Goal: Task Accomplishment & Management: Complete application form

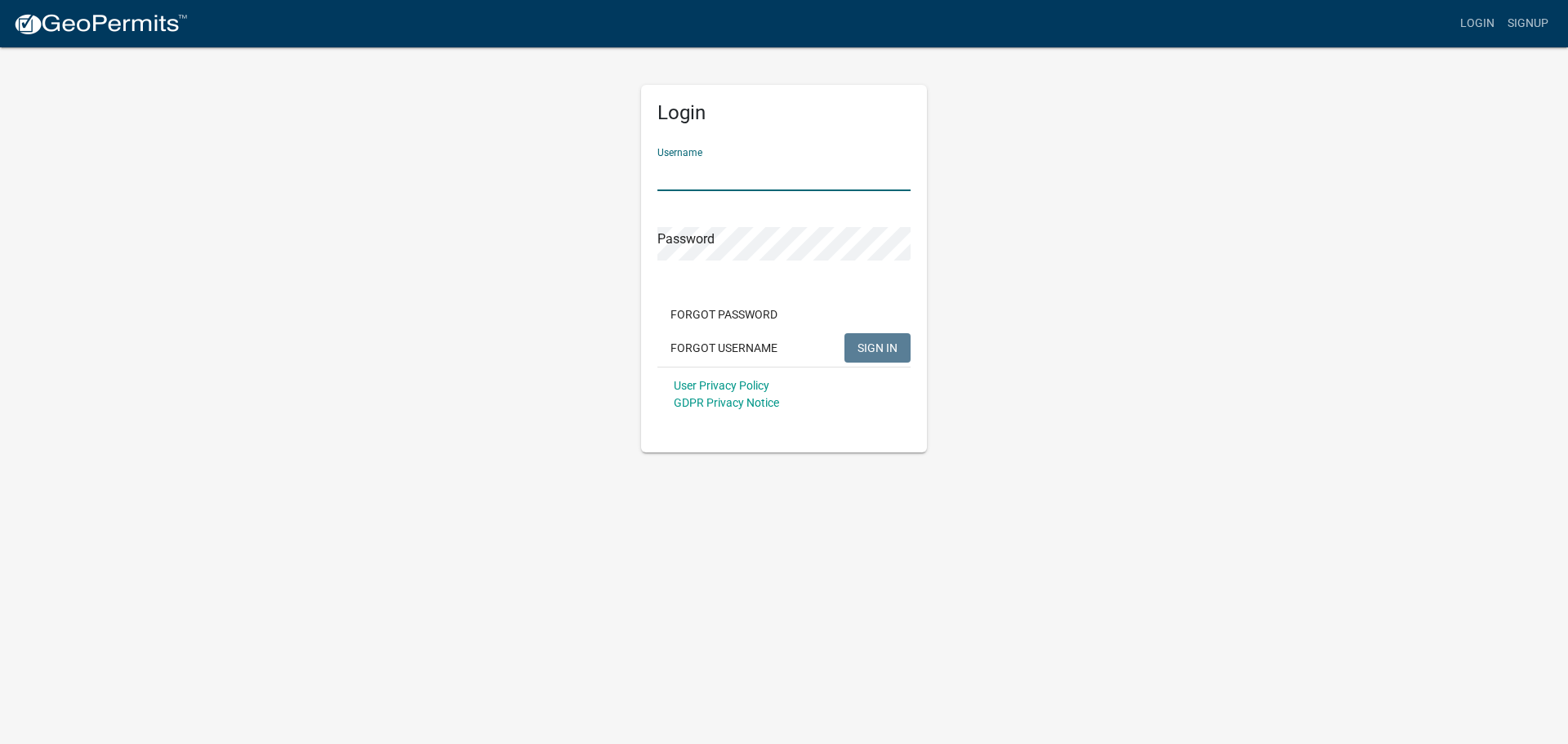
click at [747, 179] on input "Username" at bounding box center [784, 174] width 253 height 33
type input "[PERSON_NAME][EMAIL_ADDRESS][PERSON_NAME][DOMAIN_NAME]"
click at [844, 334] on button "SIGN IN" at bounding box center [877, 348] width 66 height 30
click at [766, 177] on input "[PERSON_NAME][EMAIL_ADDRESS][PERSON_NAME][DOMAIN_NAME]" at bounding box center [784, 174] width 253 height 33
click at [844, 334] on button "SIGN IN" at bounding box center [877, 348] width 66 height 30
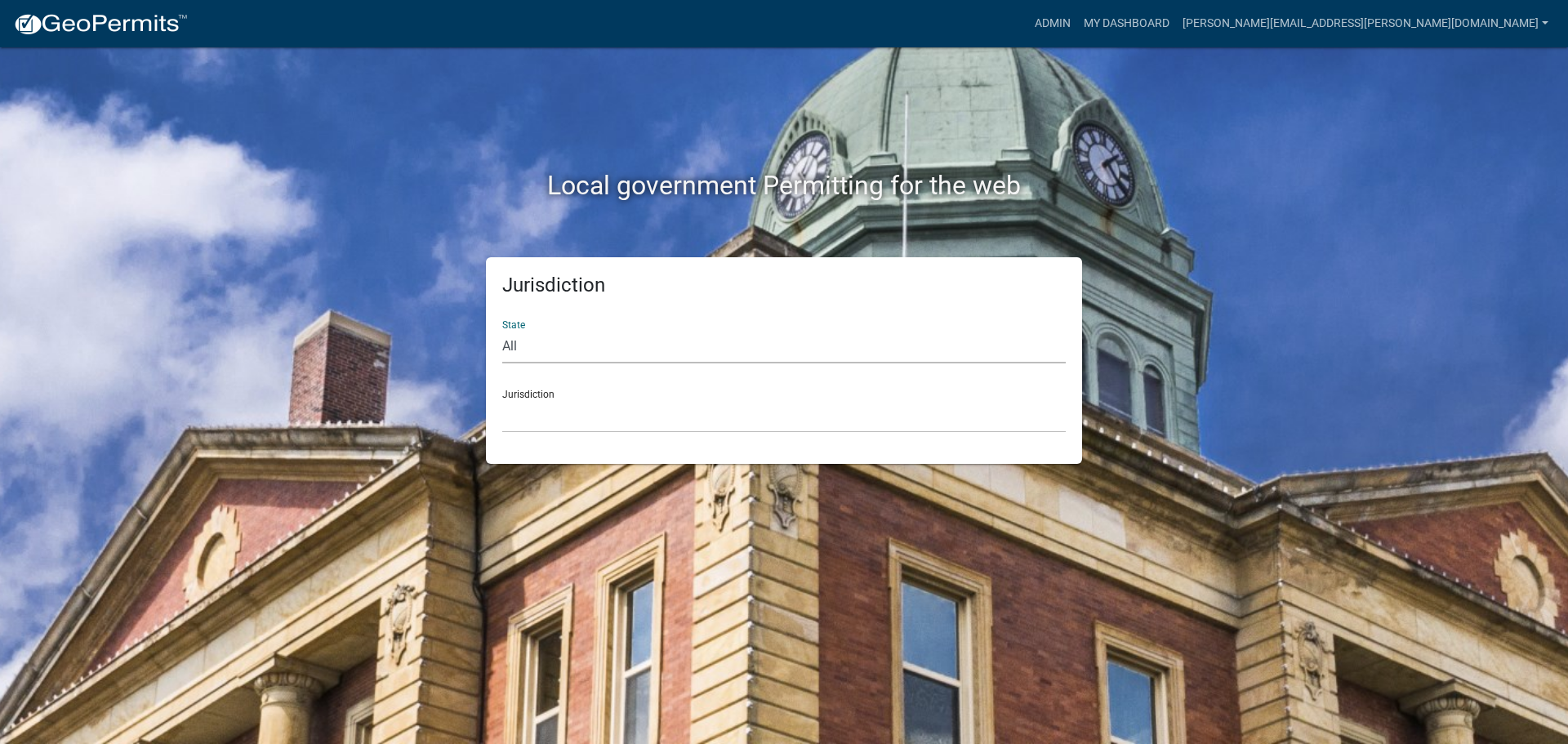
click at [512, 350] on select "All [US_STATE] [US_STATE] [US_STATE] [US_STATE] [US_STATE] [US_STATE] [US_STATE…" at bounding box center [784, 346] width 564 height 33
select select "[US_STATE]"
click at [502, 330] on select "All [US_STATE] [US_STATE] [US_STATE] [US_STATE] [US_STATE] [US_STATE] [US_STATE…" at bounding box center [784, 346] width 564 height 33
click at [1176, 21] on link "My Dashboard" at bounding box center [1126, 24] width 98 height 31
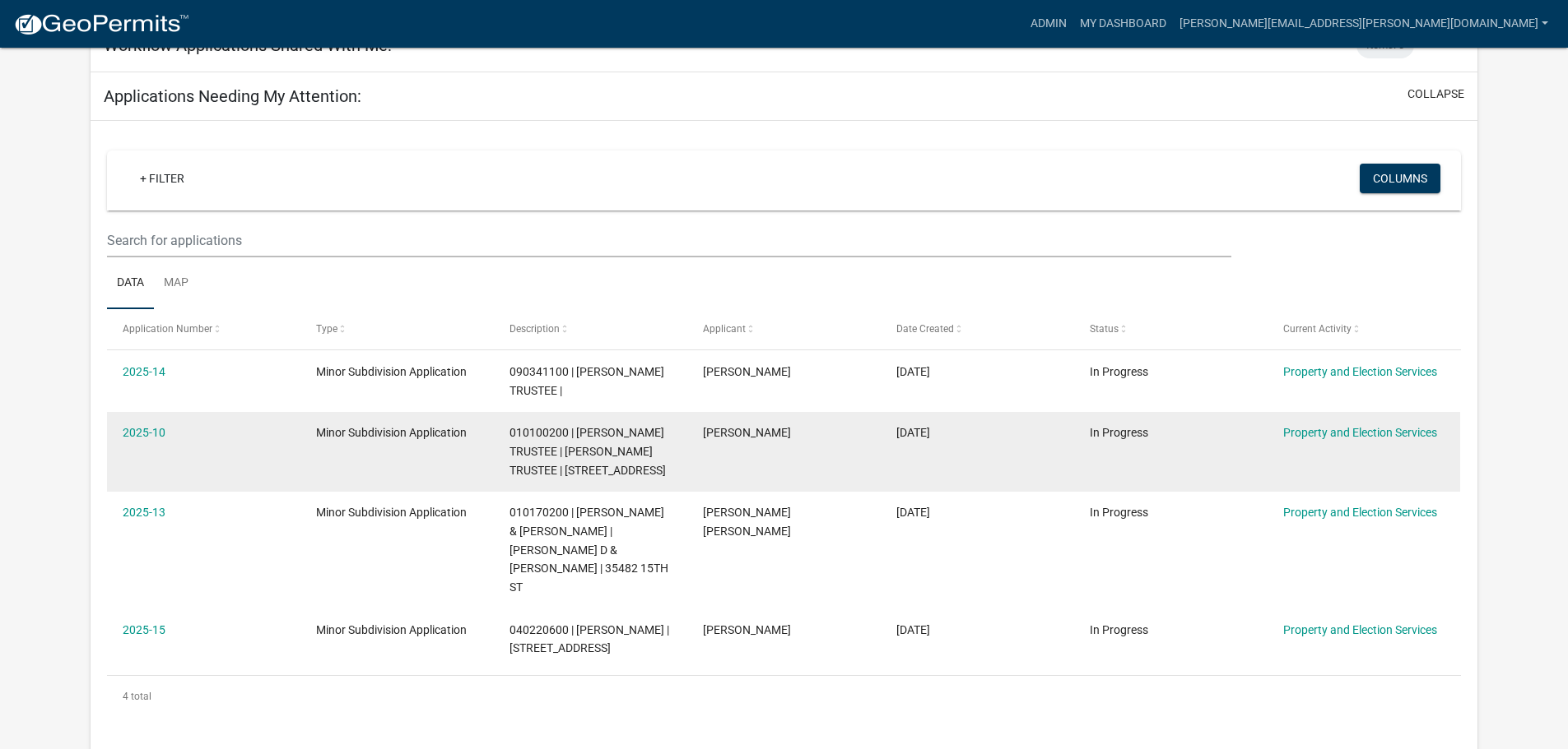
scroll to position [246, 0]
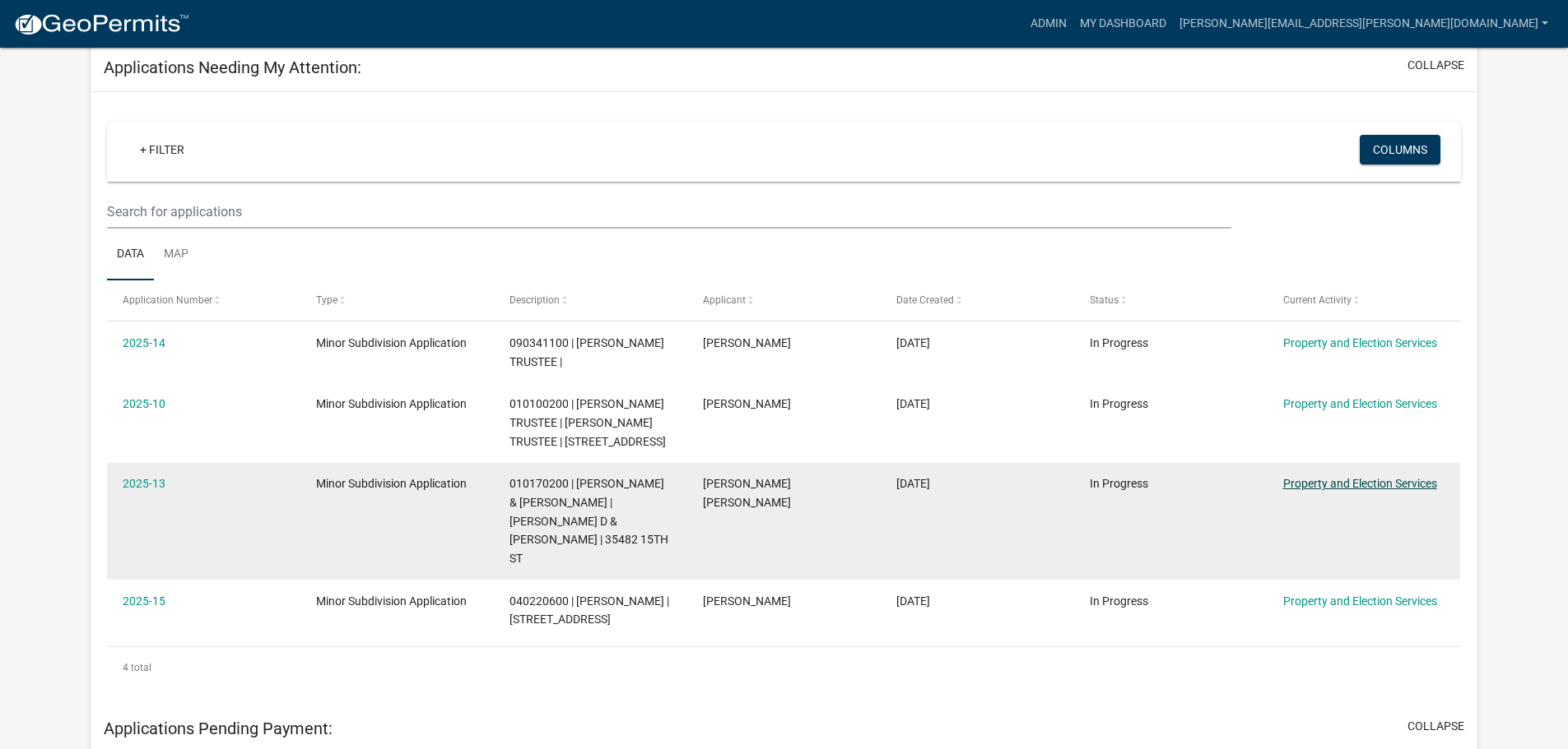
click at [1318, 487] on link "Property and Election Services" at bounding box center [1360, 484] width 154 height 13
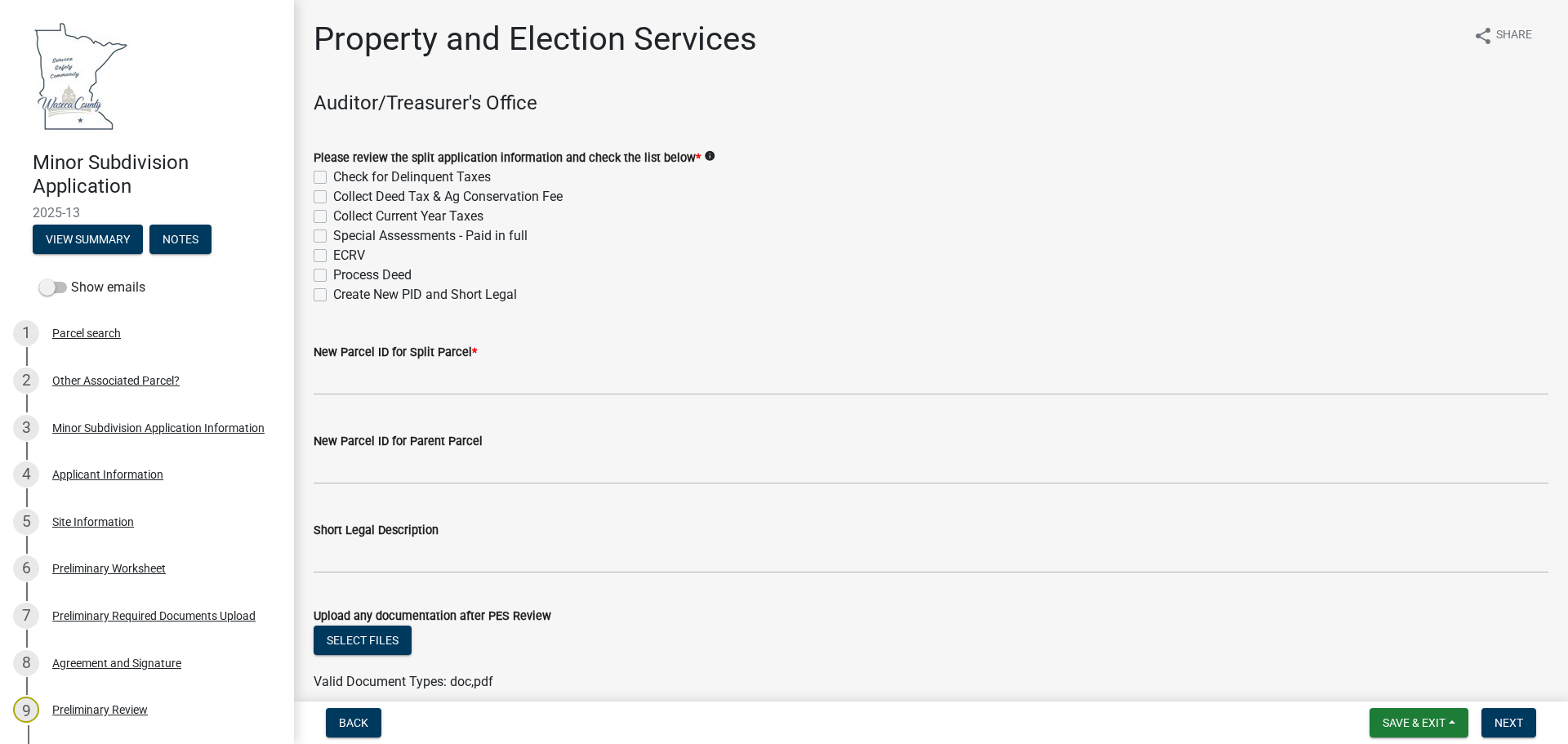
click at [334, 179] on label "Check for Delinquent Taxes" at bounding box center [412, 177] width 158 height 20
click at [334, 178] on input "Check for Delinquent Taxes" at bounding box center [338, 172] width 11 height 11
checkbox input "true"
checkbox input "false"
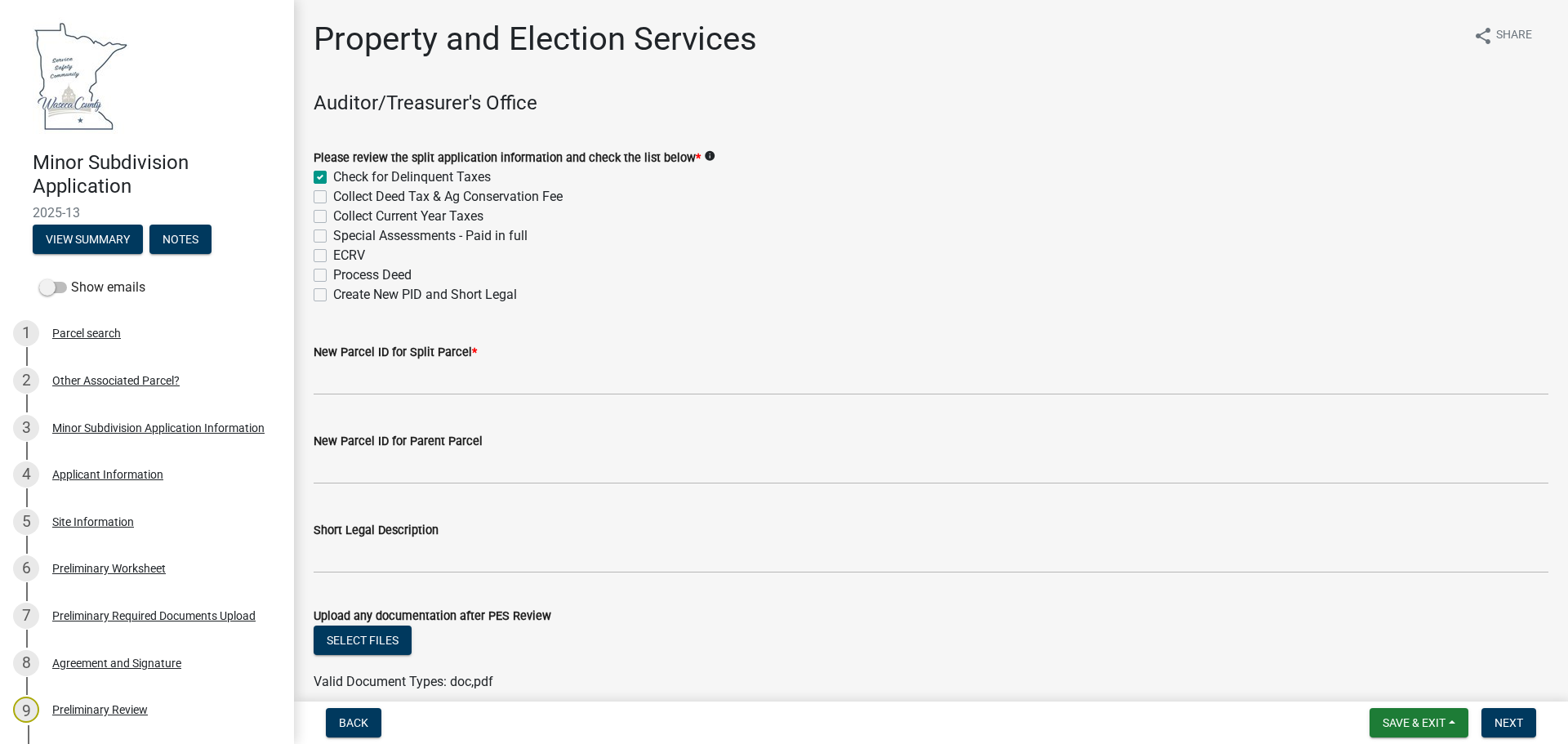
checkbox input "false"
click at [334, 194] on label "Collect Deed Tax & Ag Conservation Fee" at bounding box center [448, 197] width 229 height 20
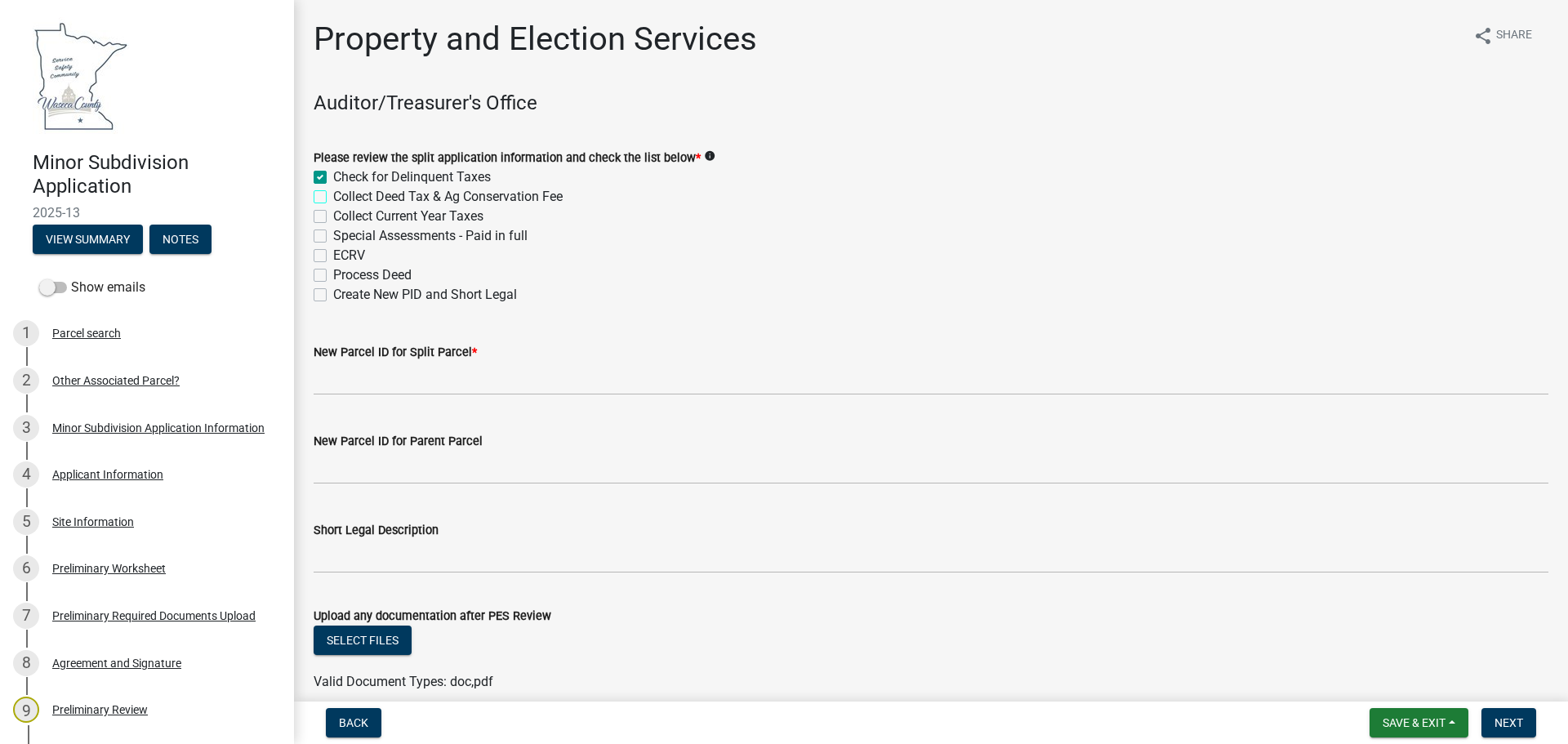
click at [334, 194] on input "Collect Deed Tax & Ag Conservation Fee" at bounding box center [338, 192] width 11 height 11
checkbox input "true"
checkbox input "false"
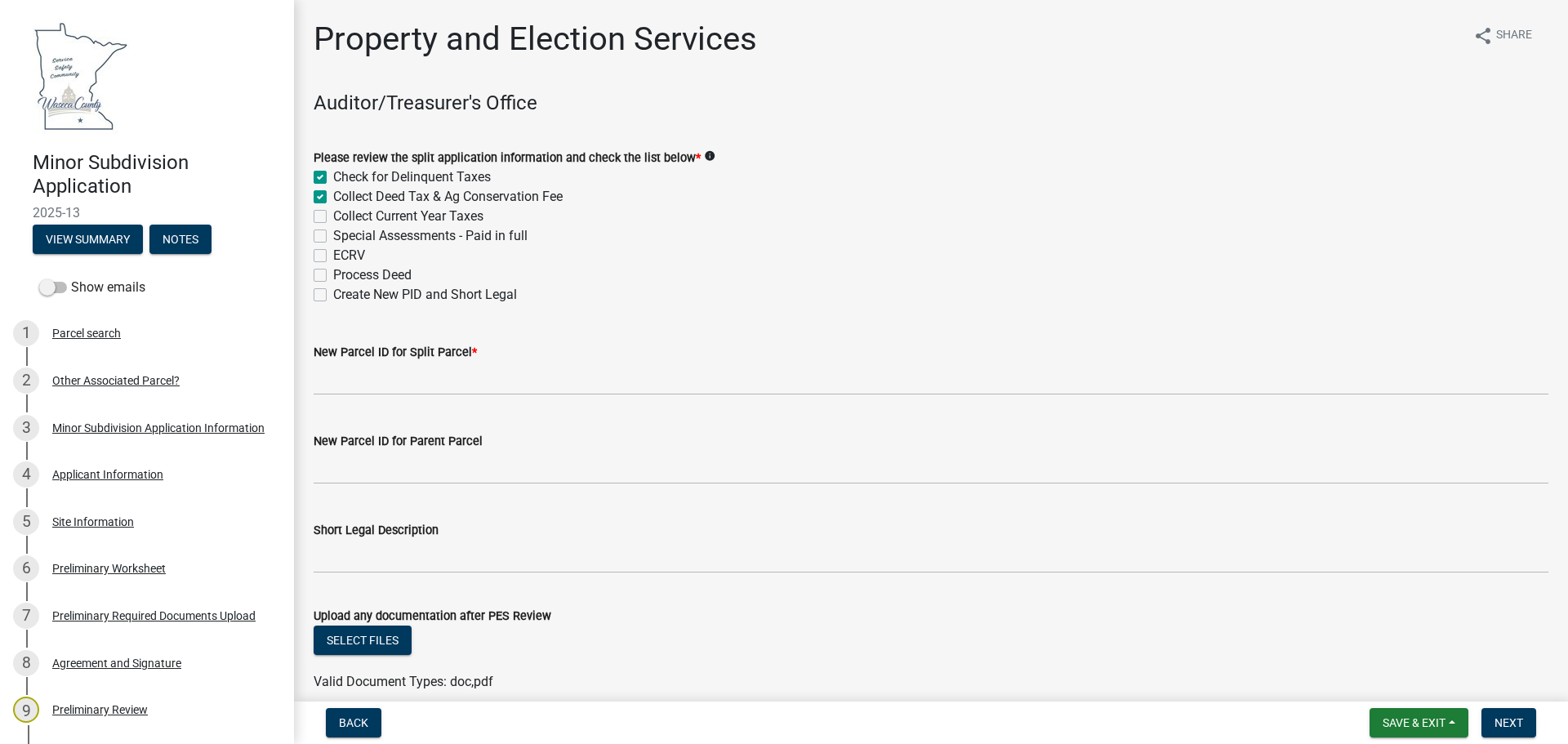
checkbox input "false"
click at [334, 213] on label "Collect Current Year Taxes" at bounding box center [408, 216] width 150 height 20
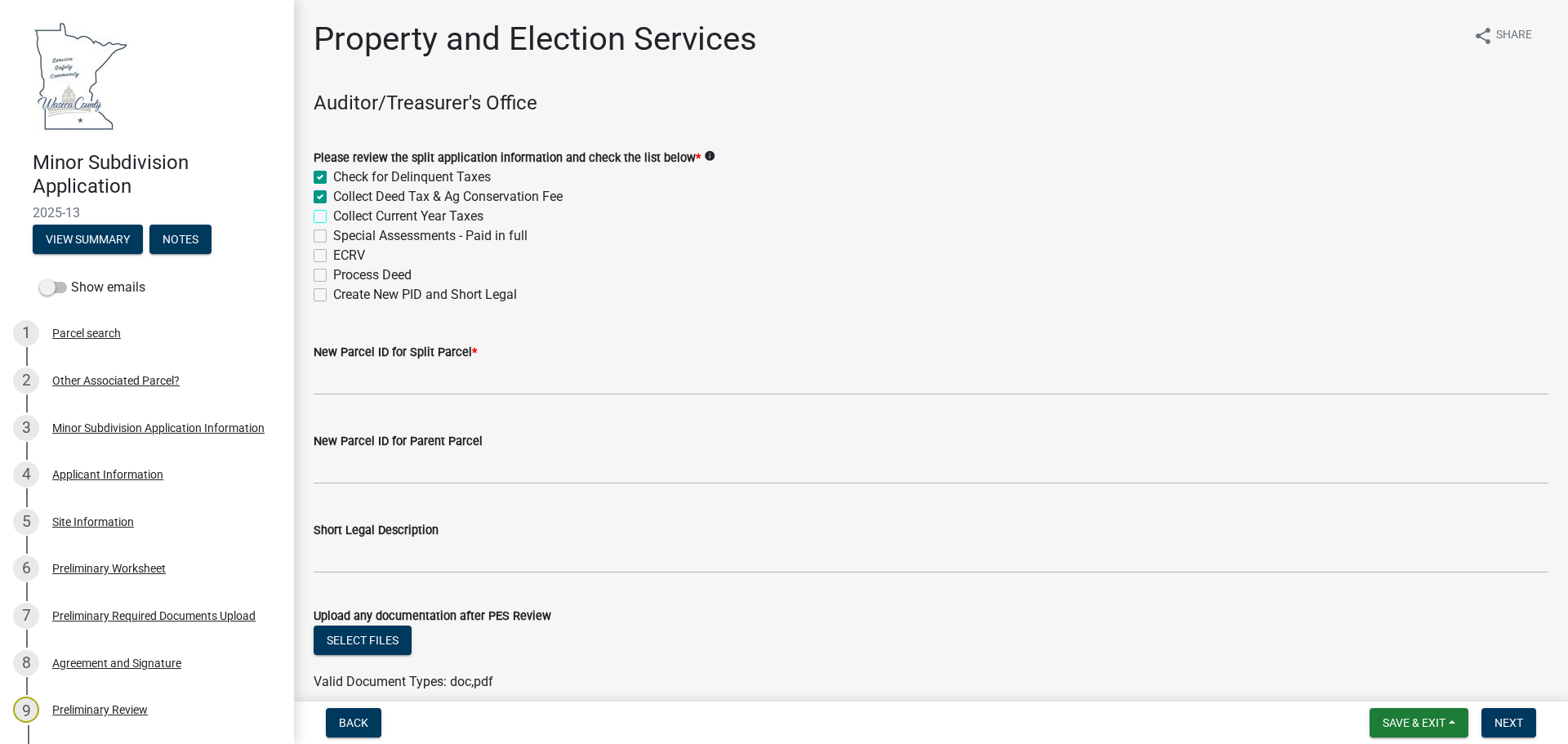
click at [334, 213] on input "Collect Current Year Taxes" at bounding box center [338, 211] width 11 height 11
checkbox input "true"
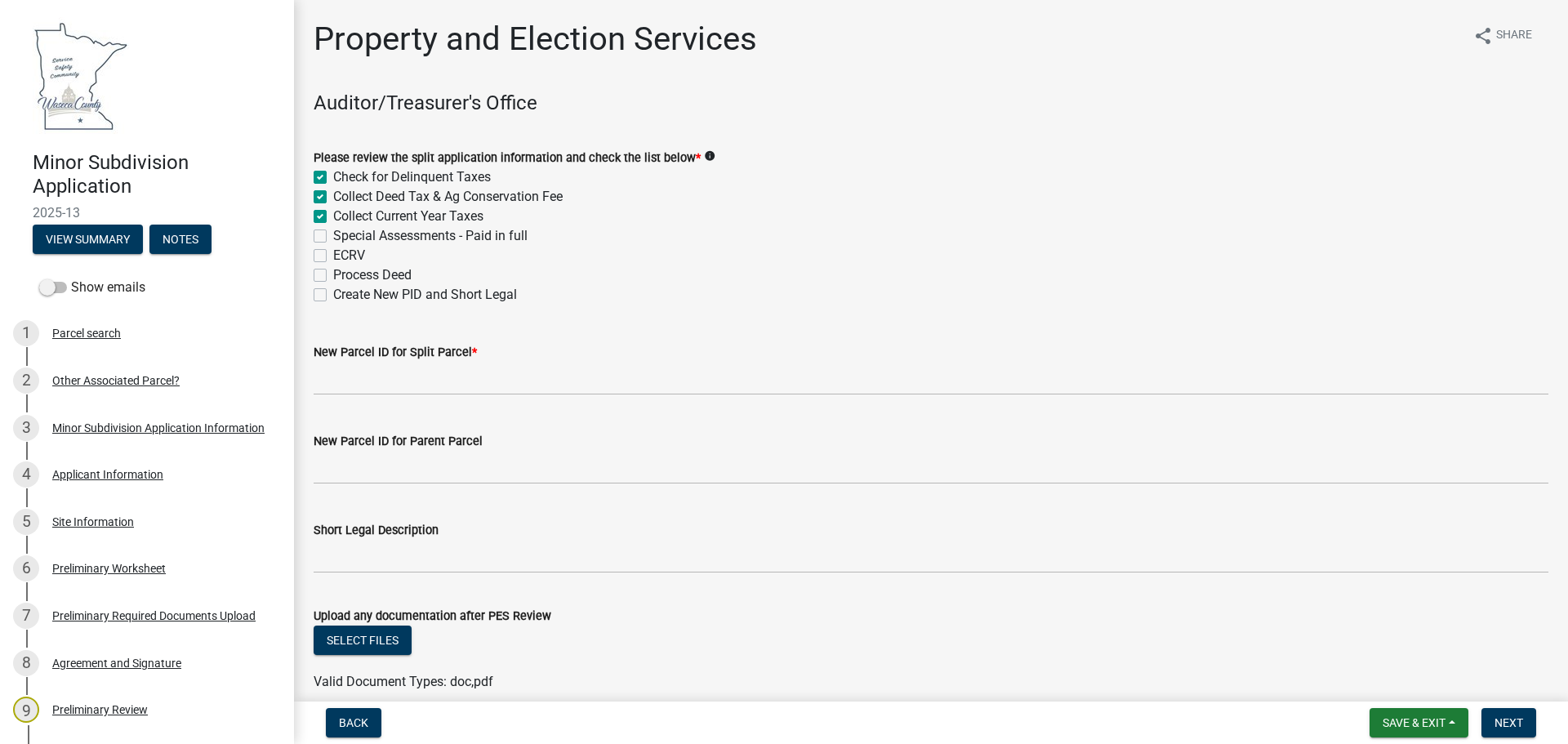
checkbox input "false"
click at [334, 237] on label "Special Assessments - Paid in full" at bounding box center [430, 236] width 194 height 20
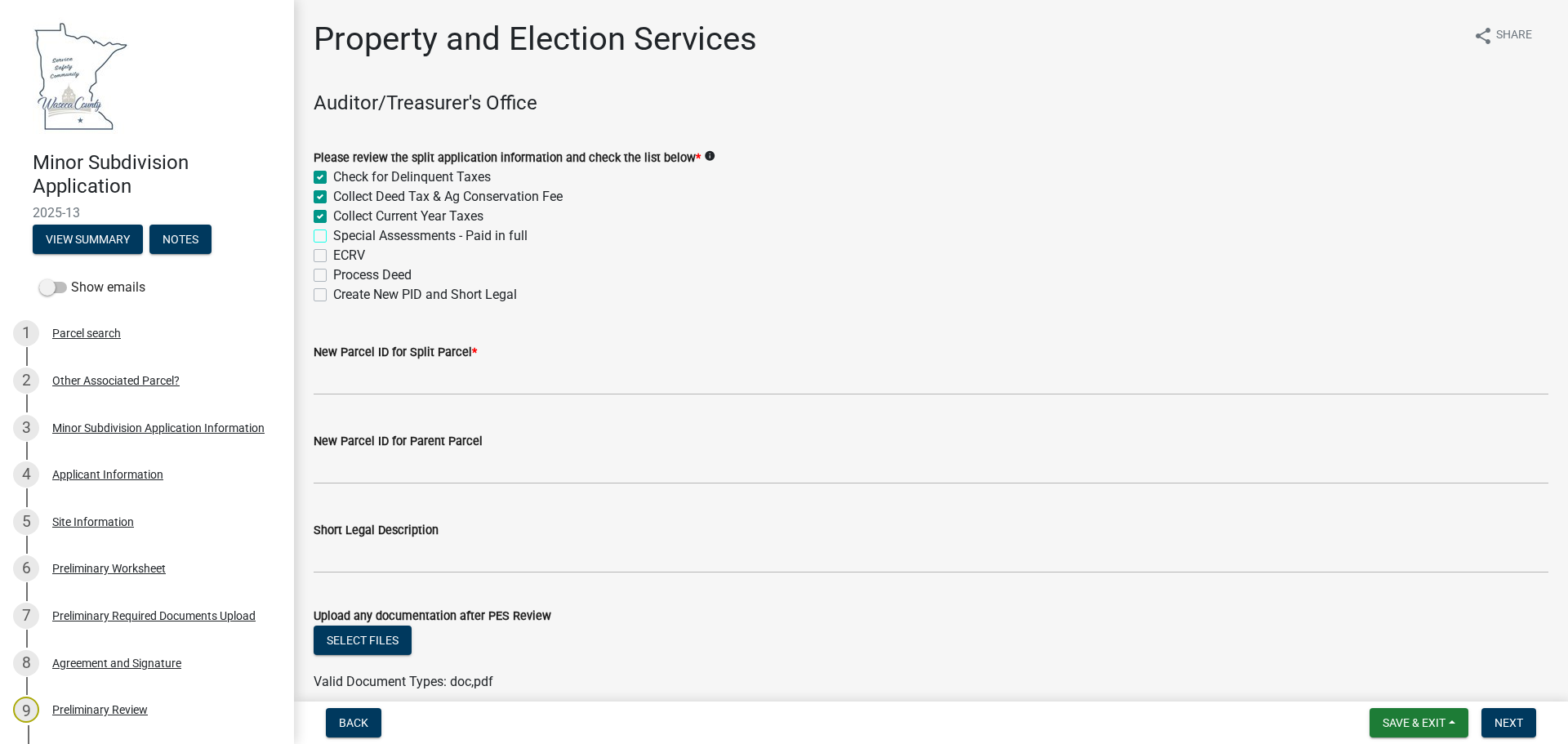
click at [334, 237] on input "Special Assessments - Paid in full" at bounding box center [338, 231] width 11 height 11
checkbox input "true"
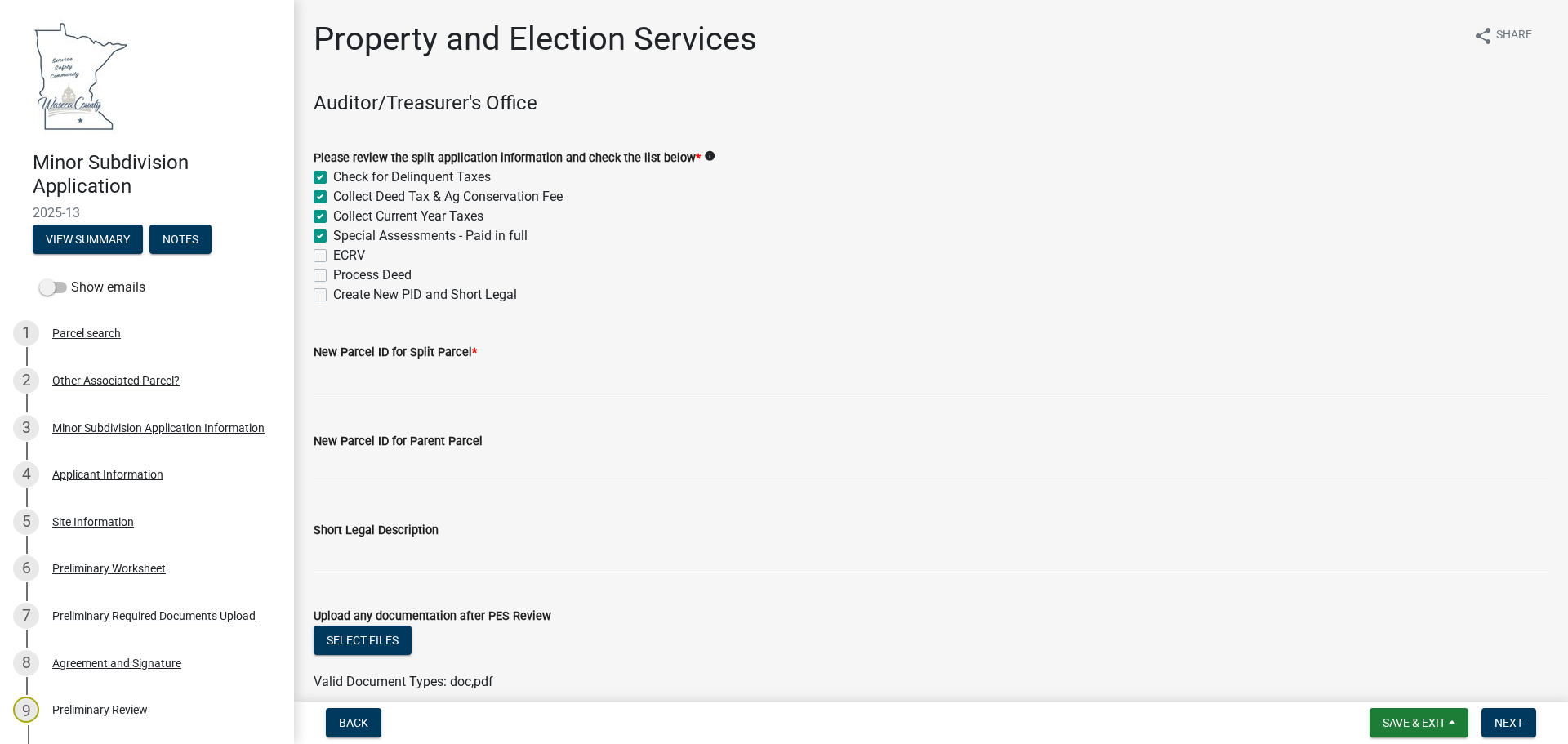
checkbox input "true"
checkbox input "false"
click at [334, 276] on label "Process Deed" at bounding box center [373, 275] width 78 height 20
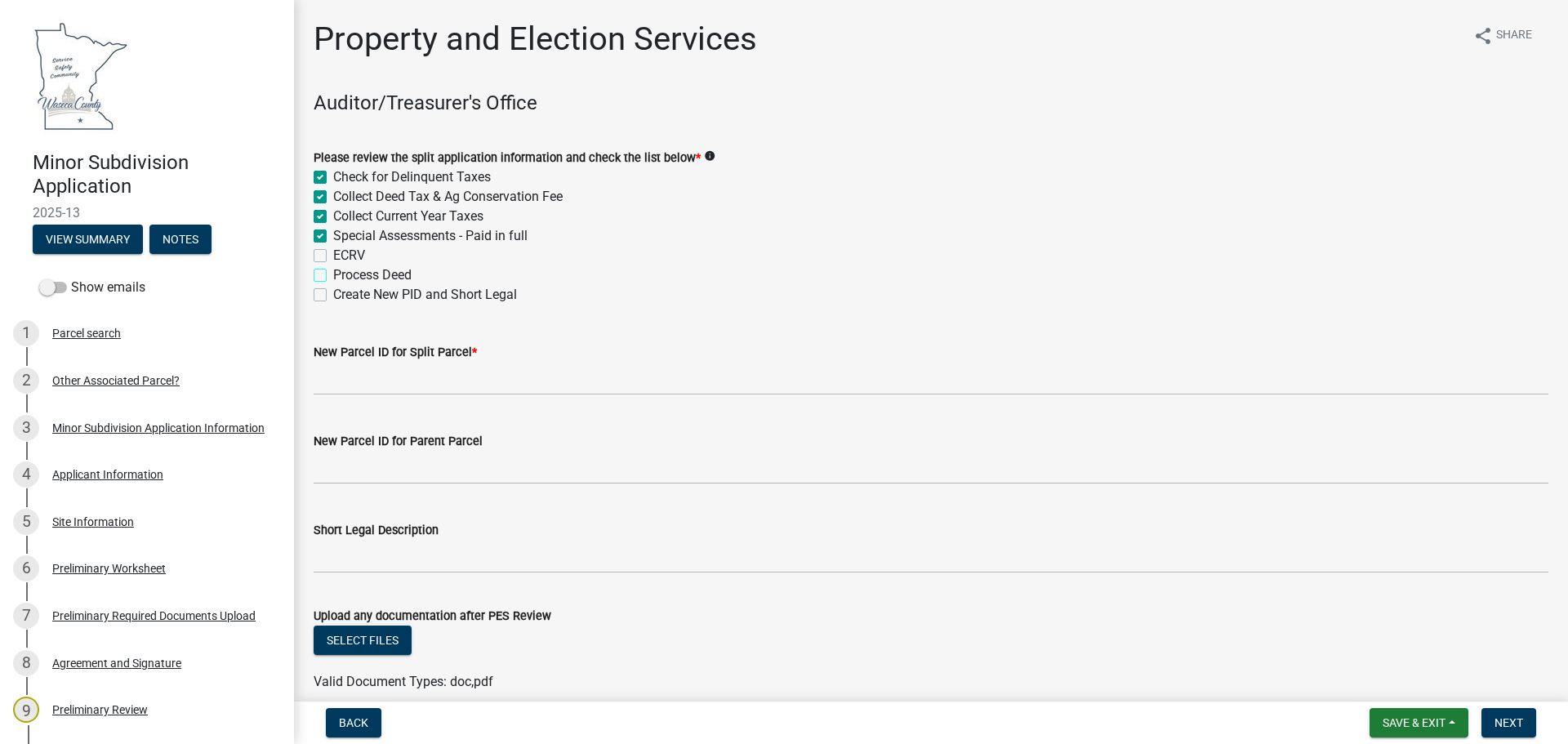
click at [334, 276] on input "Process Deed" at bounding box center [338, 271] width 11 height 11
checkbox input "true"
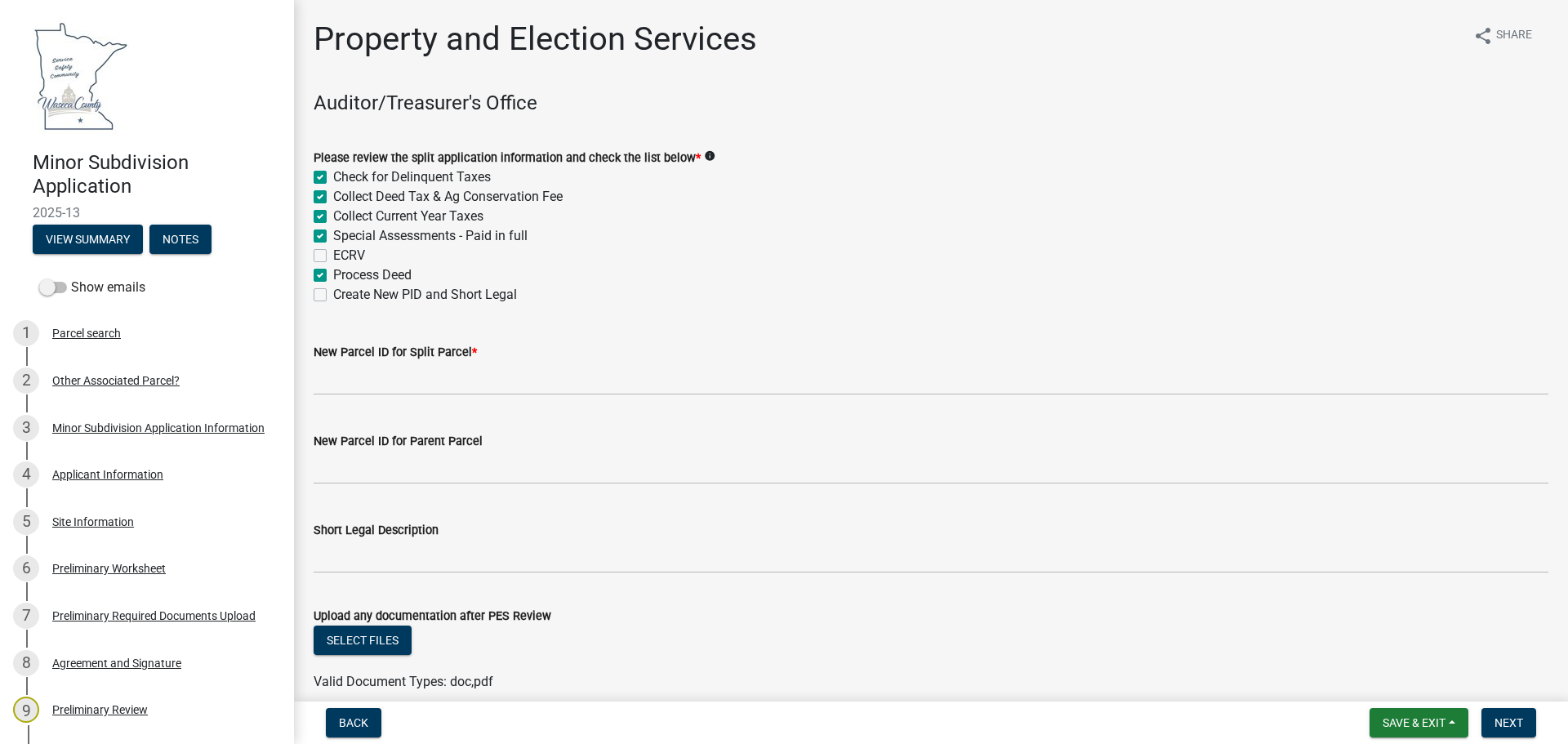
checkbox input "true"
checkbox input "false"
checkbox input "true"
checkbox input "false"
click at [334, 252] on label "ECRV" at bounding box center [349, 255] width 32 height 20
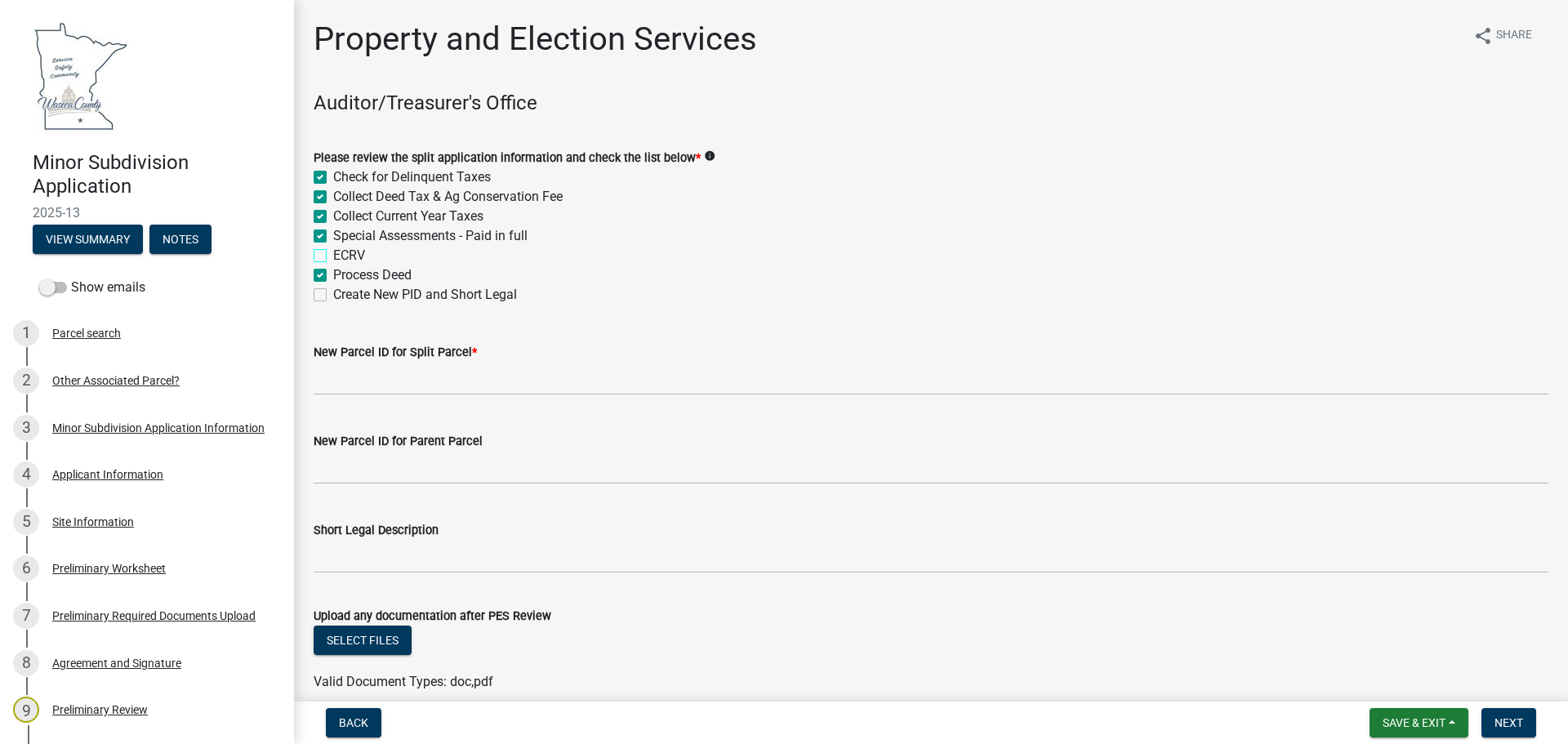
click at [334, 252] on input "ECRV" at bounding box center [338, 251] width 11 height 11
checkbox input "true"
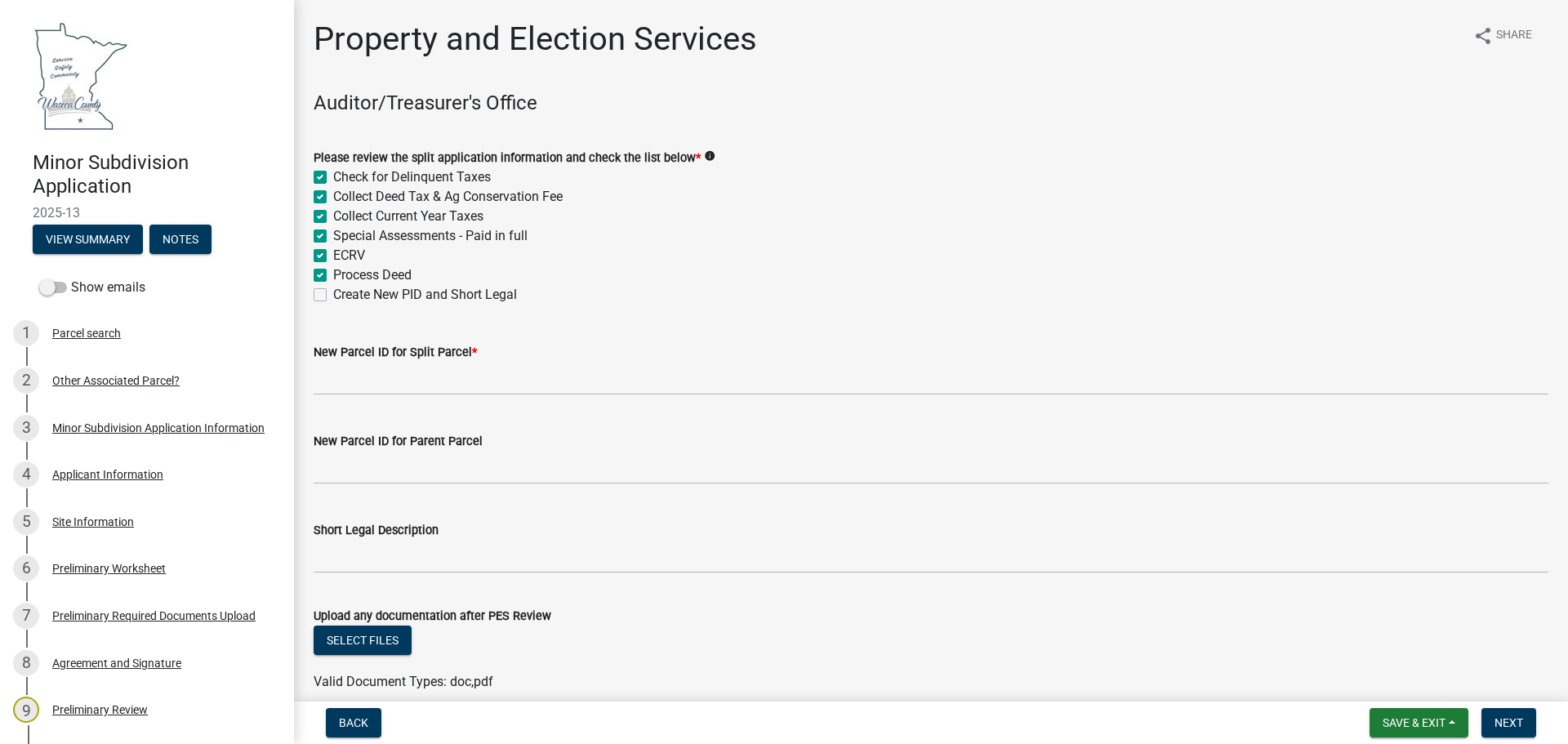
checkbox input "true"
click at [334, 291] on label "Create New PID and Short Legal" at bounding box center [425, 295] width 184 height 20
click at [334, 291] on input "Create New PID and Short Legal" at bounding box center [338, 290] width 11 height 11
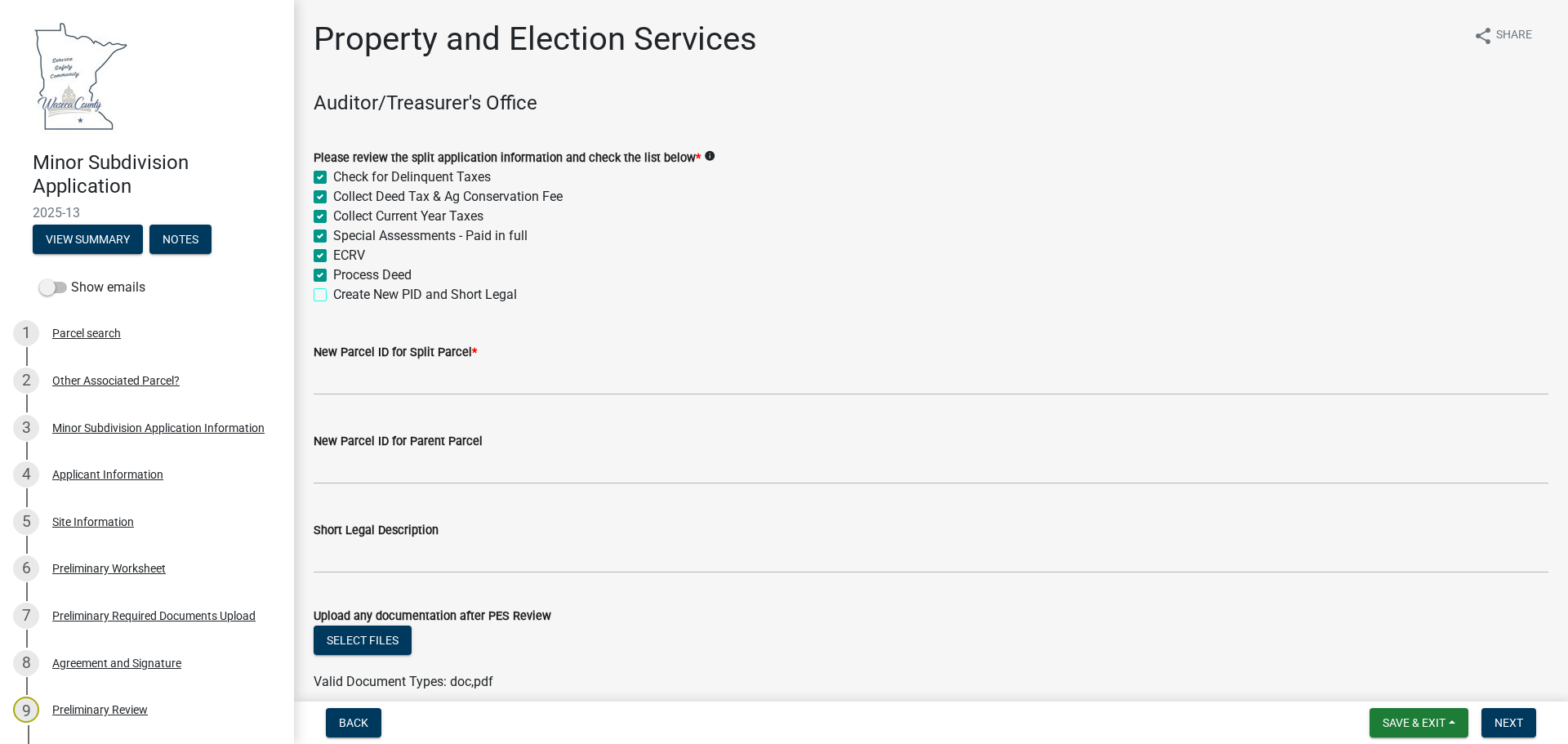
checkbox input "true"
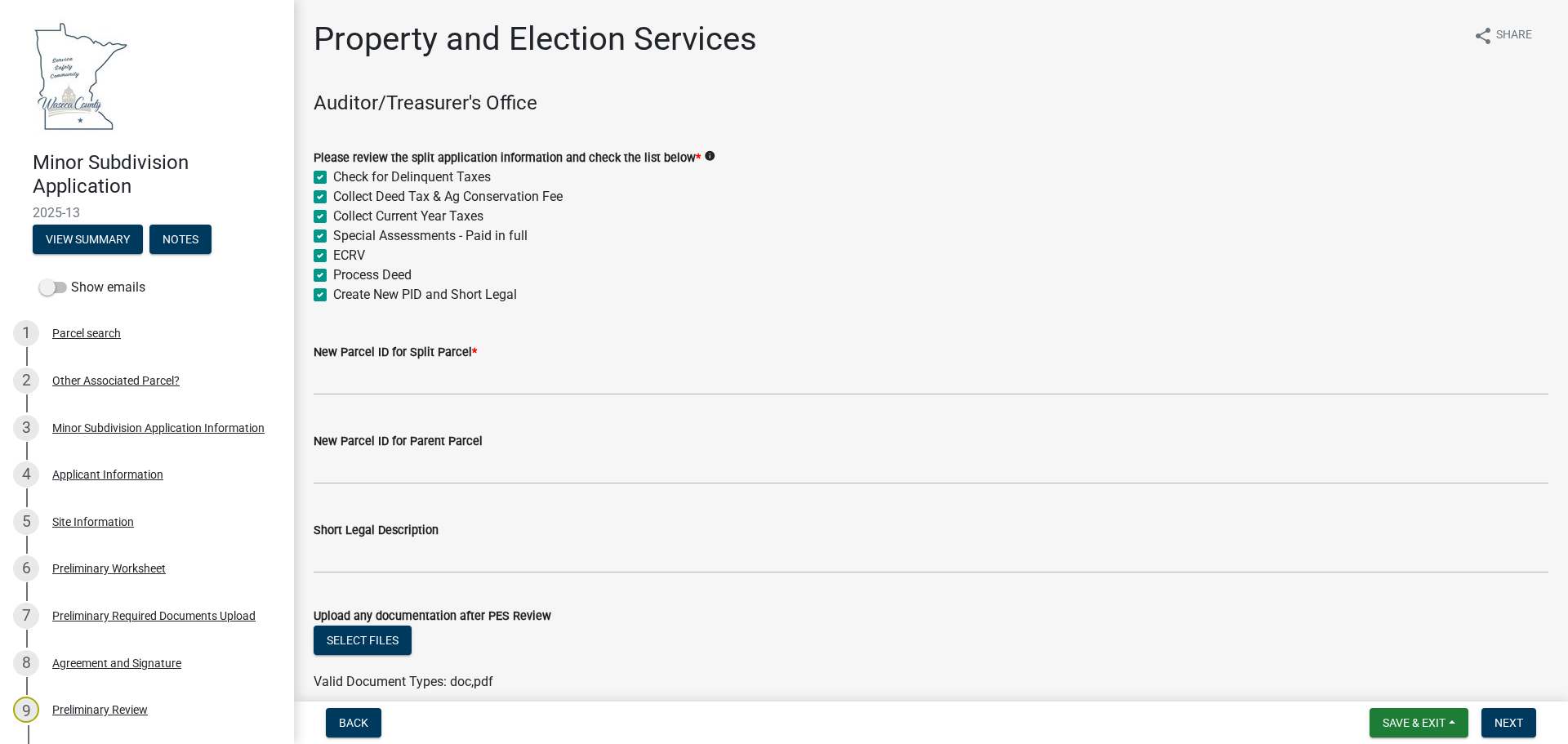
checkbox input "true"
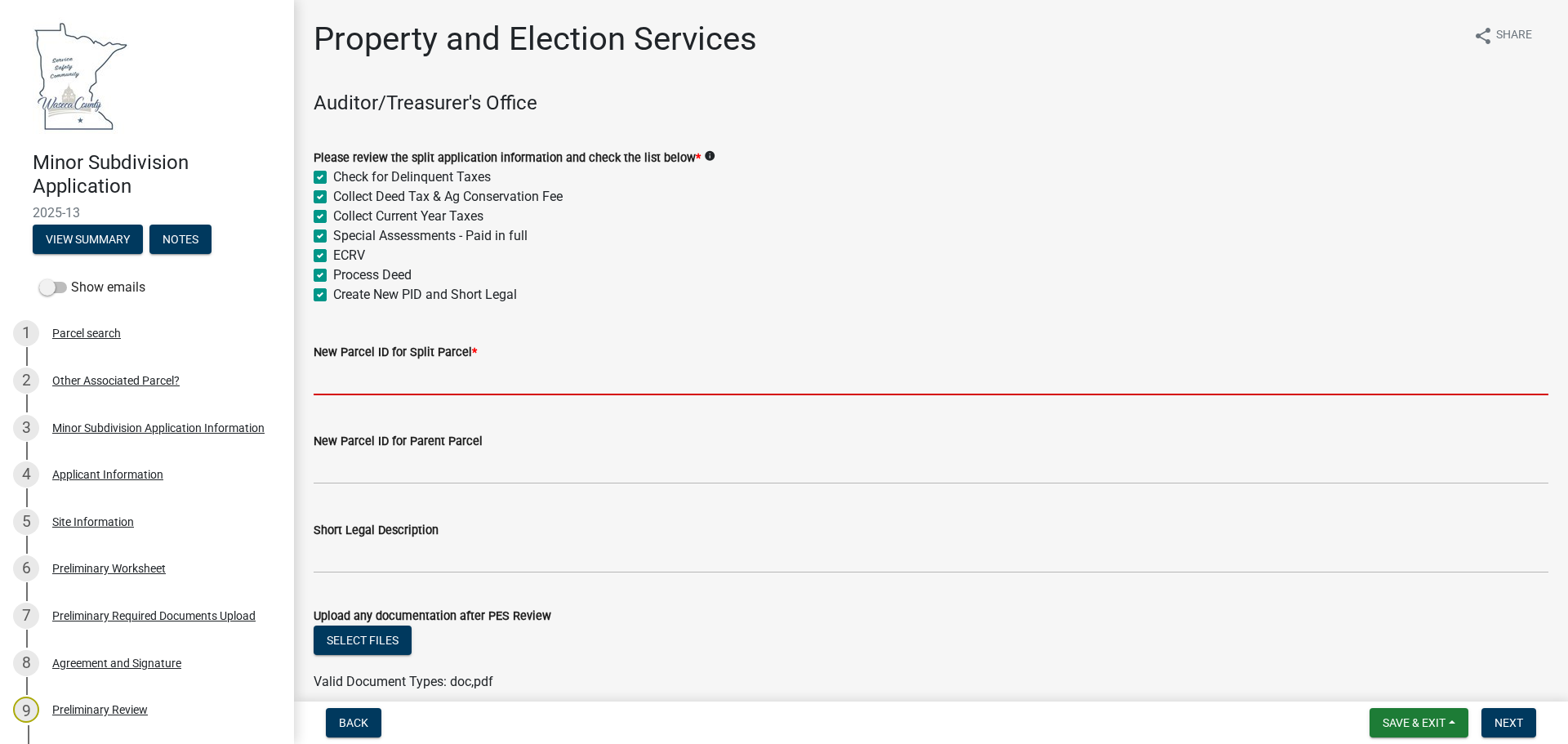
click at [348, 381] on input "New Parcel ID for Split Parcel *" at bounding box center [931, 379] width 1235 height 33
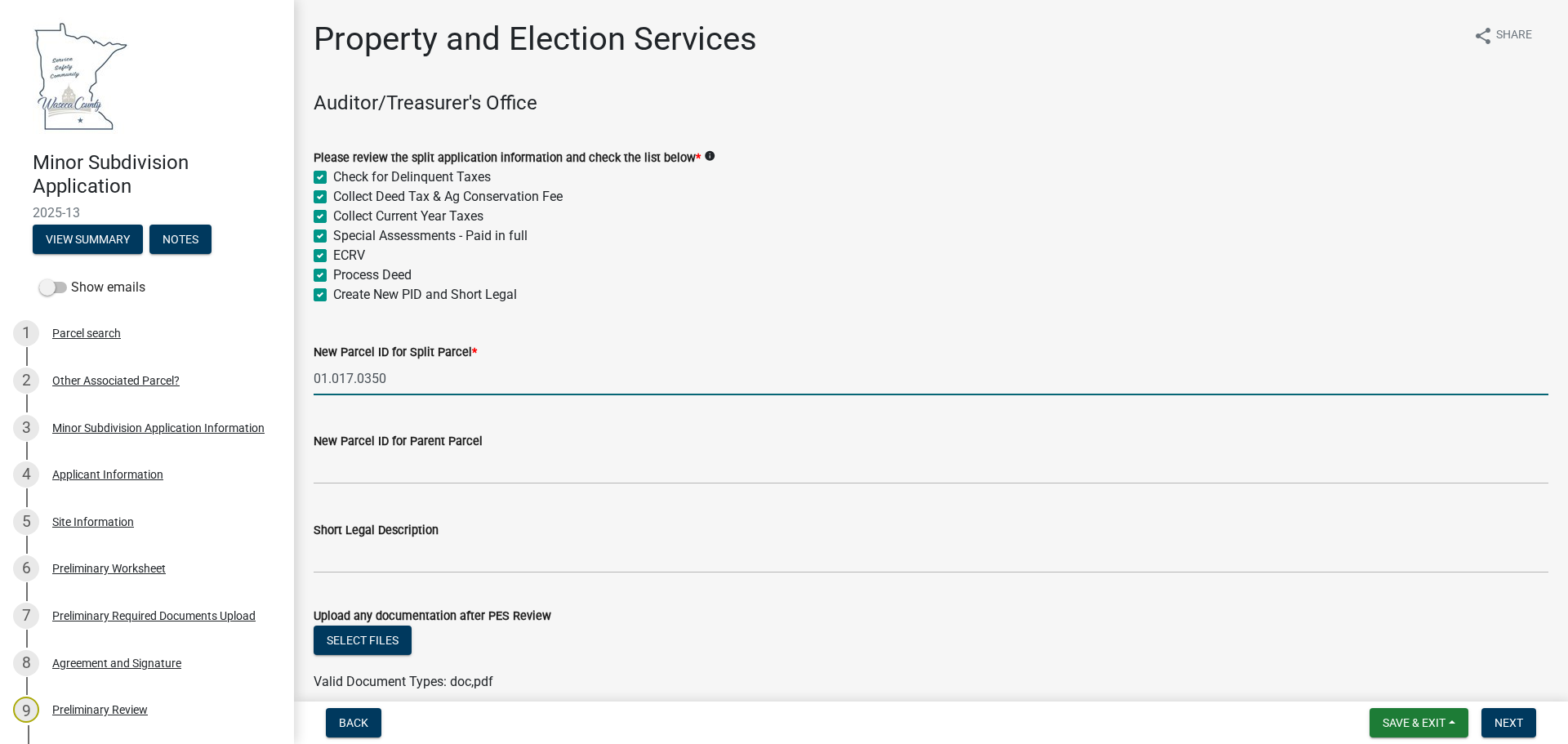
type input "01.017.0350"
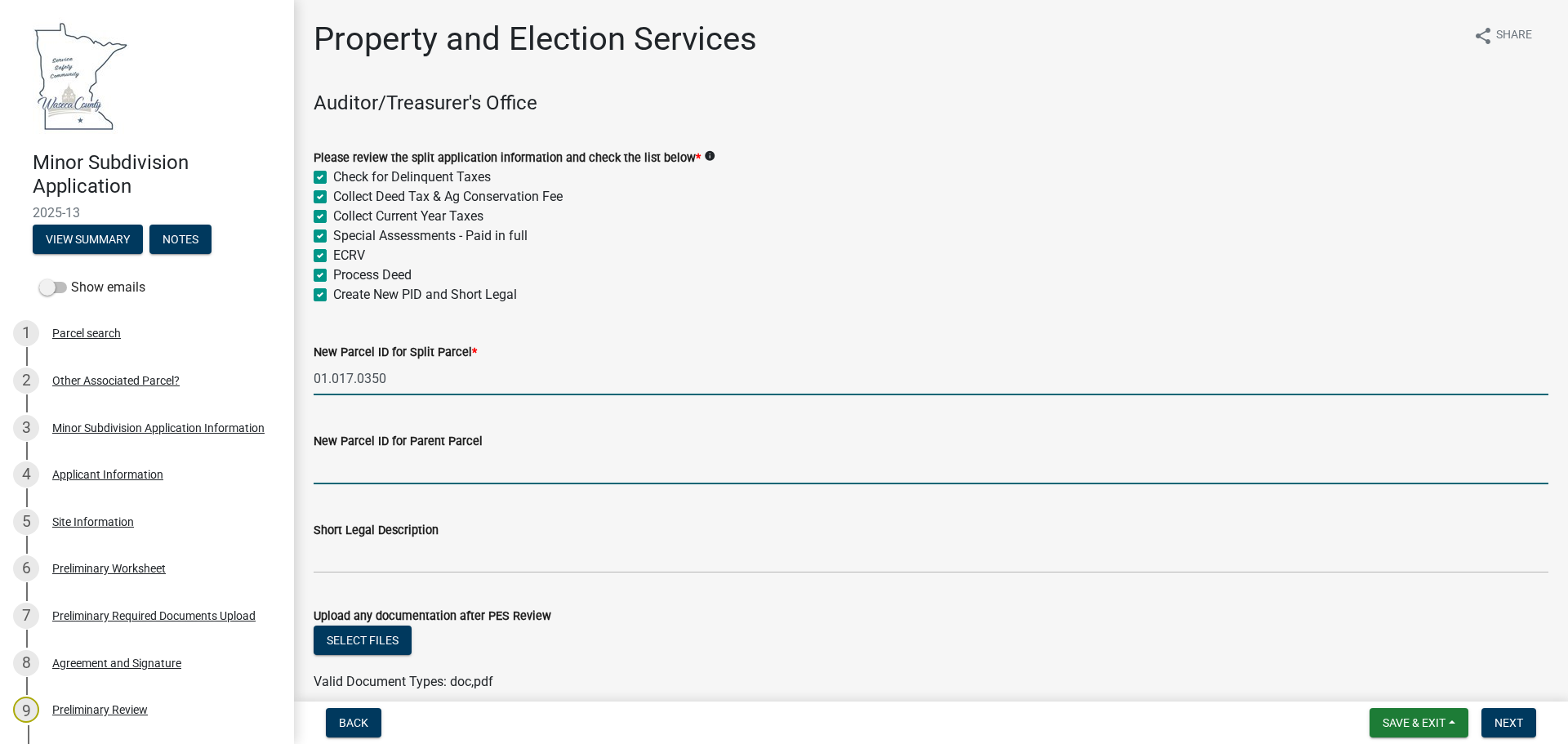
click at [338, 472] on input "New Parcel ID for Parent Parcel" at bounding box center [931, 468] width 1235 height 33
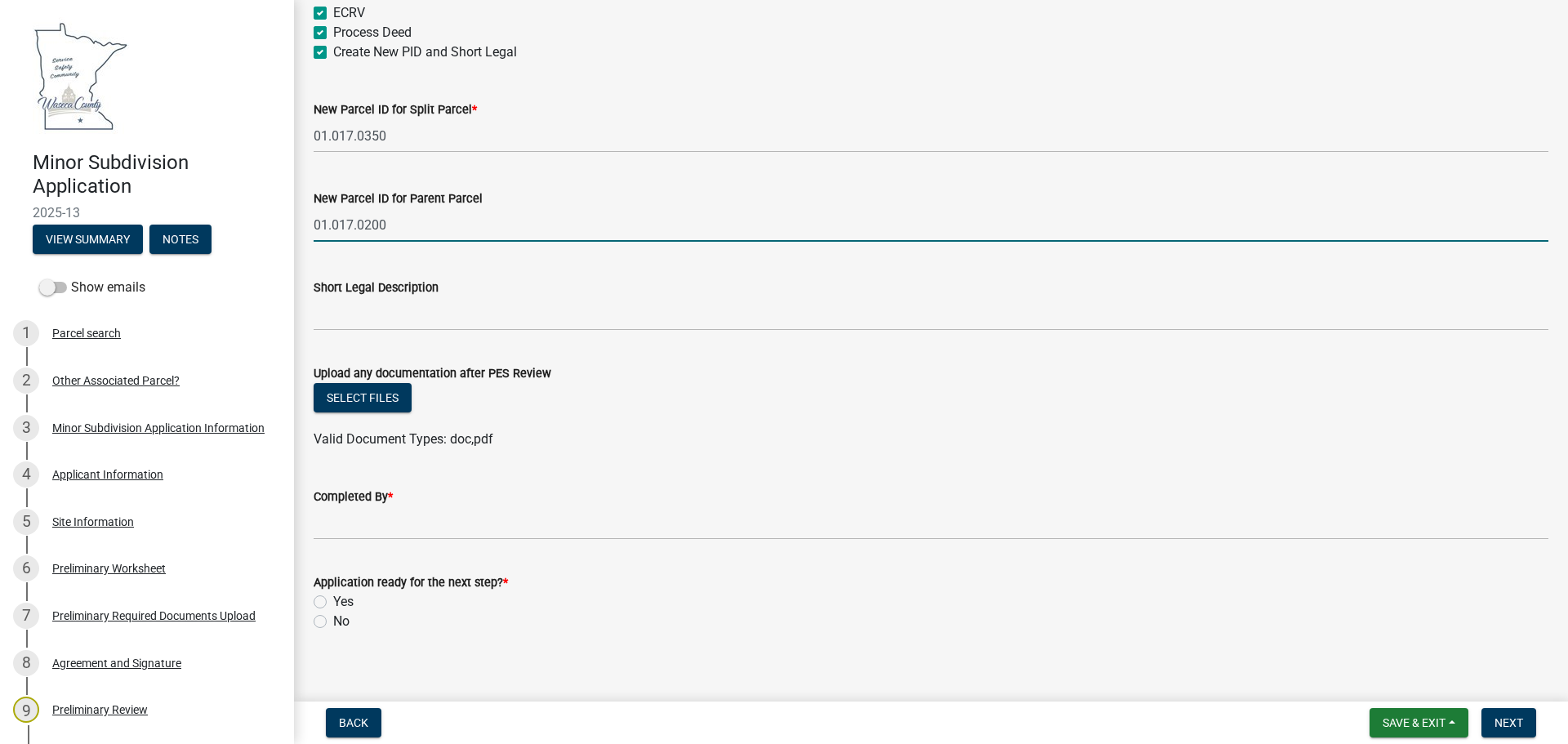
scroll to position [257, 0]
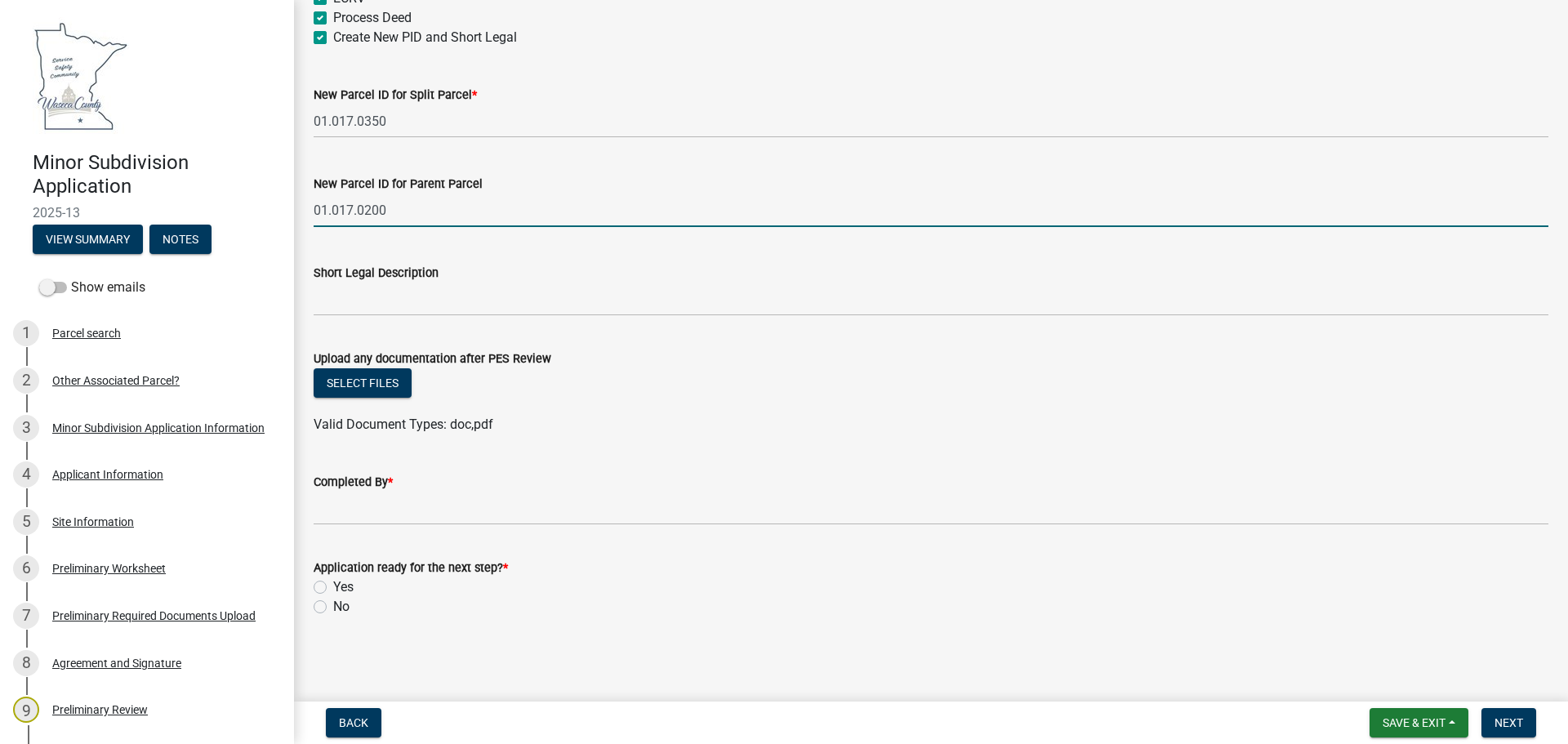
type input "01.017.0200"
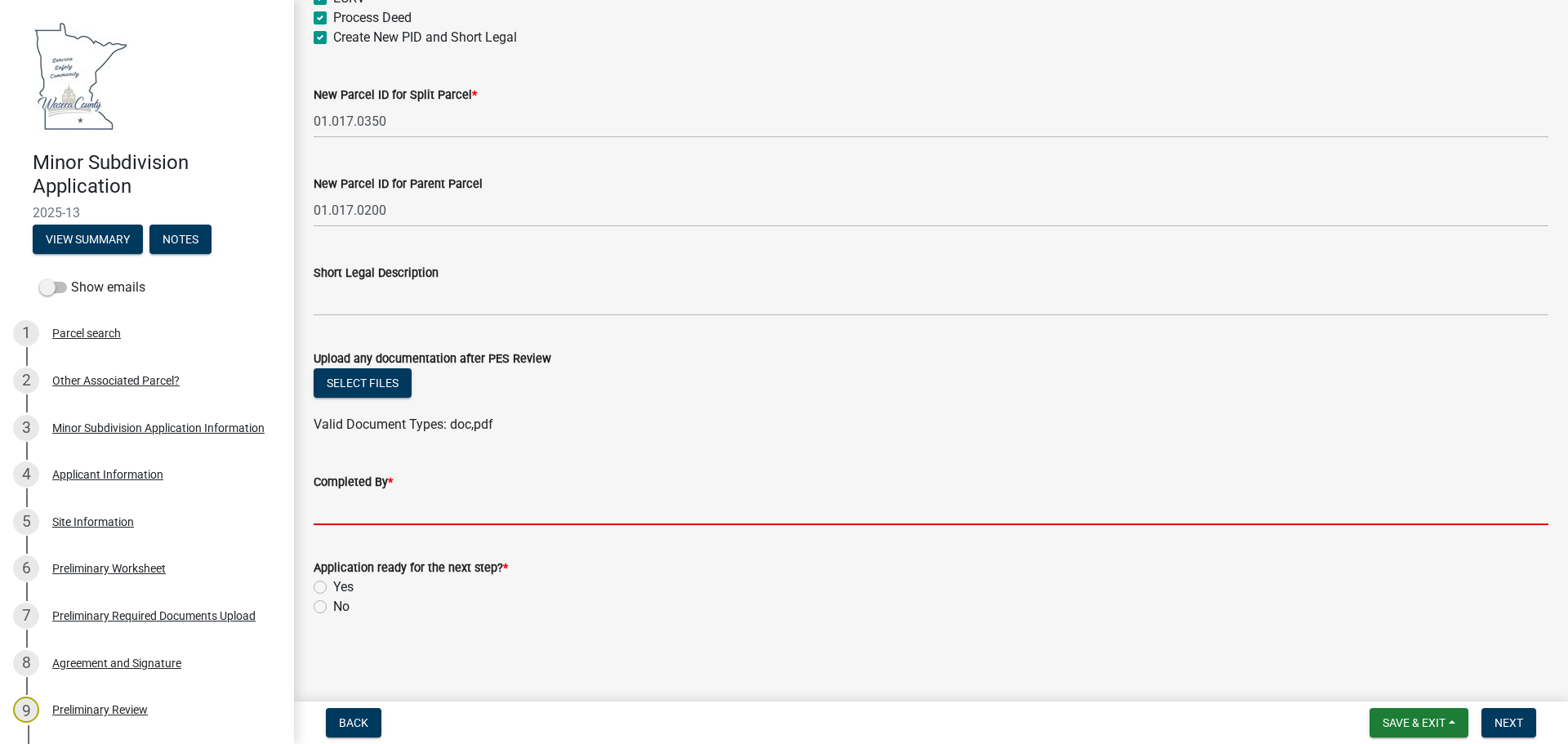
click at [338, 505] on input "Completed By *" at bounding box center [931, 508] width 1235 height 33
type input "RN"
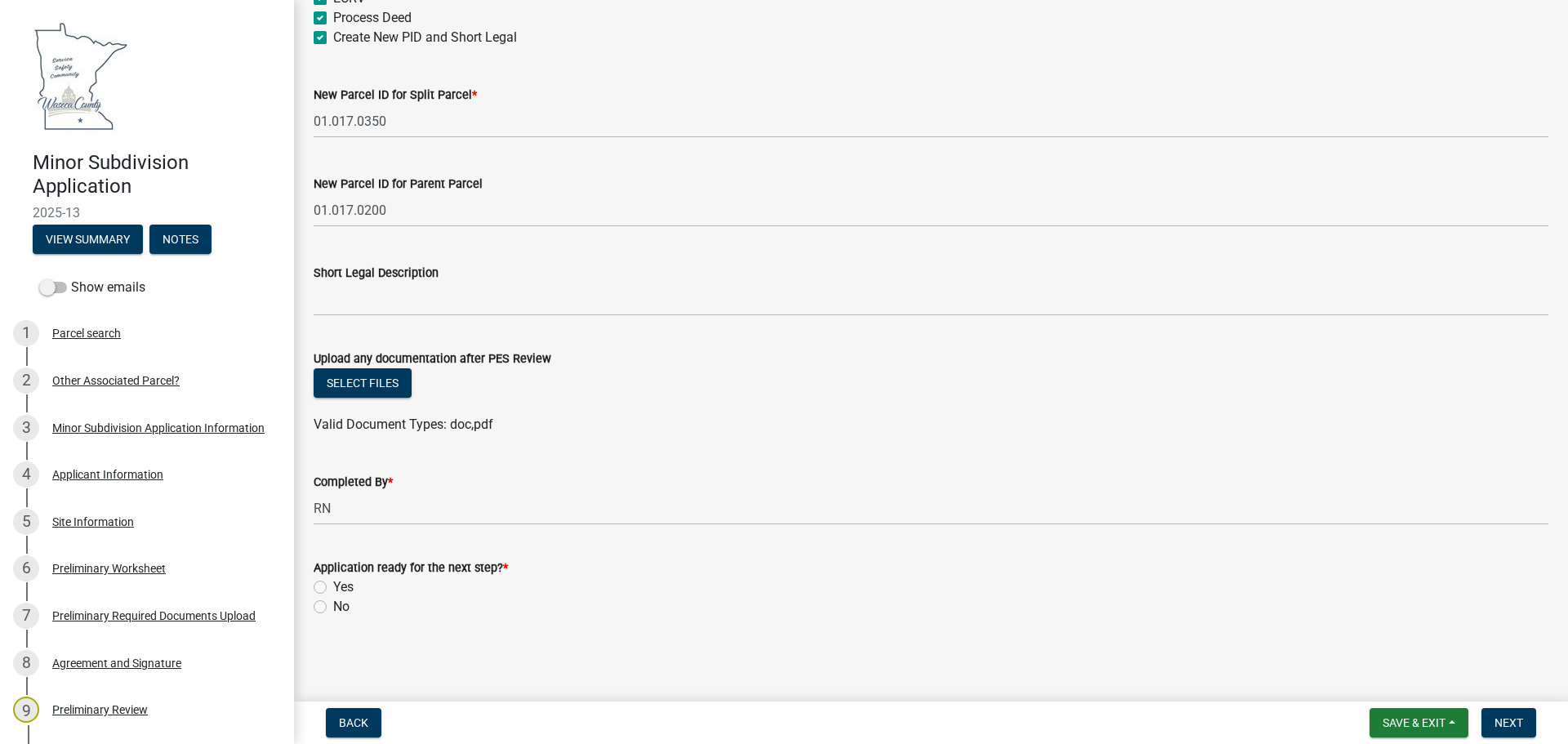
click at [334, 589] on label "Yes" at bounding box center [343, 587] width 20 height 20
click at [334, 588] on input "Yes" at bounding box center [338, 582] width 11 height 11
radio input "true"
click at [1517, 721] on span "Next" at bounding box center [1510, 723] width 29 height 13
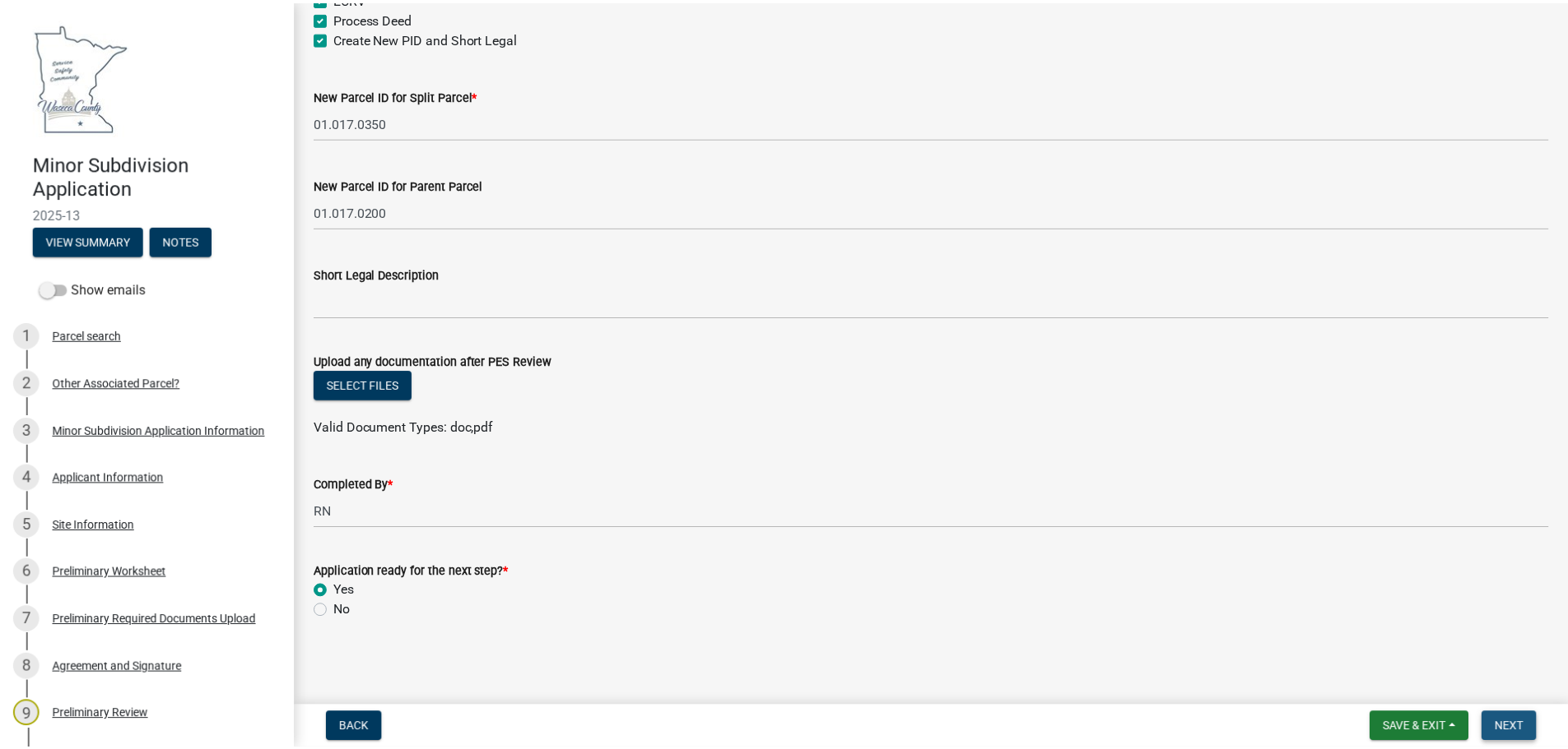
scroll to position [0, 0]
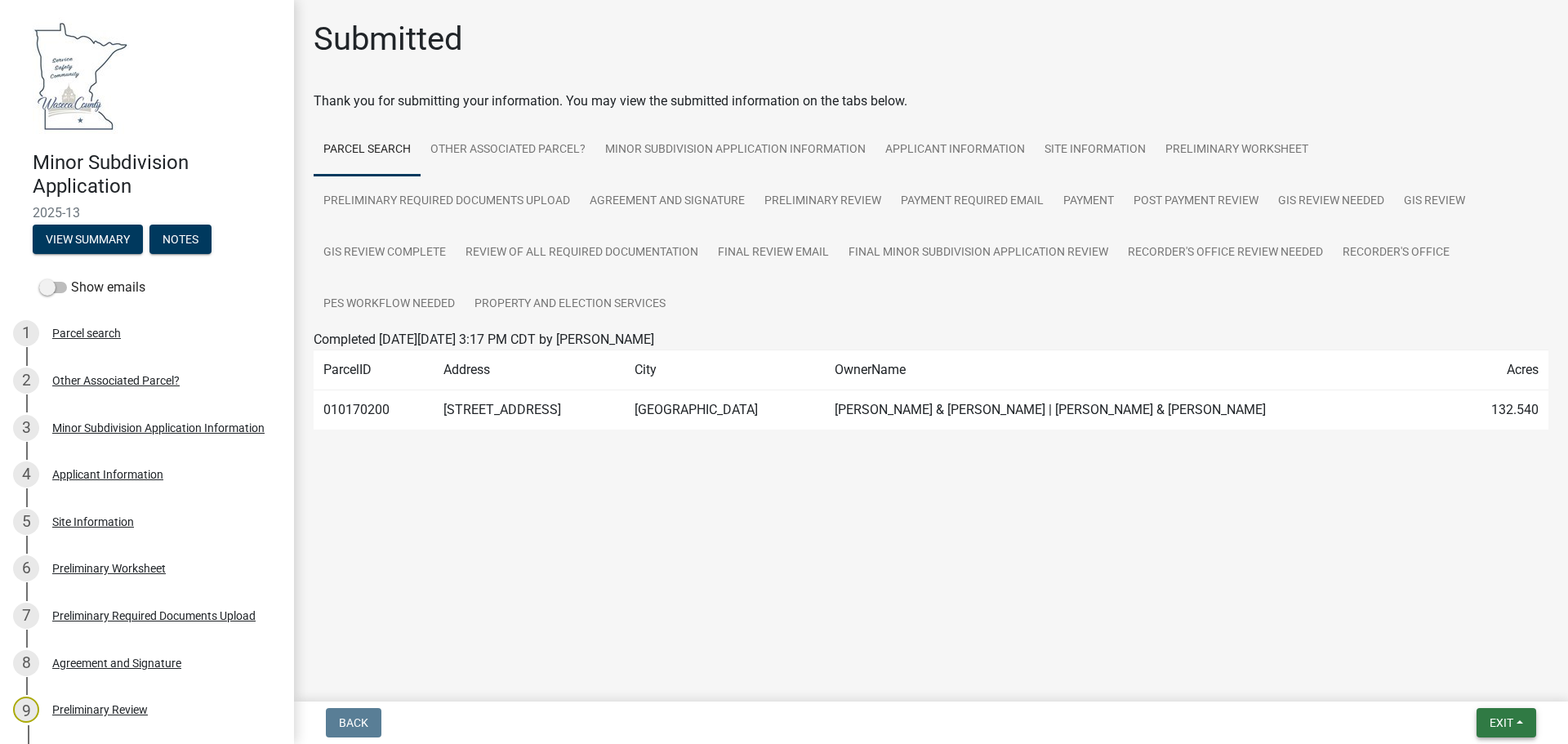
click at [1505, 724] on span "Exit" at bounding box center [1501, 723] width 24 height 13
click at [1468, 679] on button "Save & Exit" at bounding box center [1470, 680] width 131 height 39
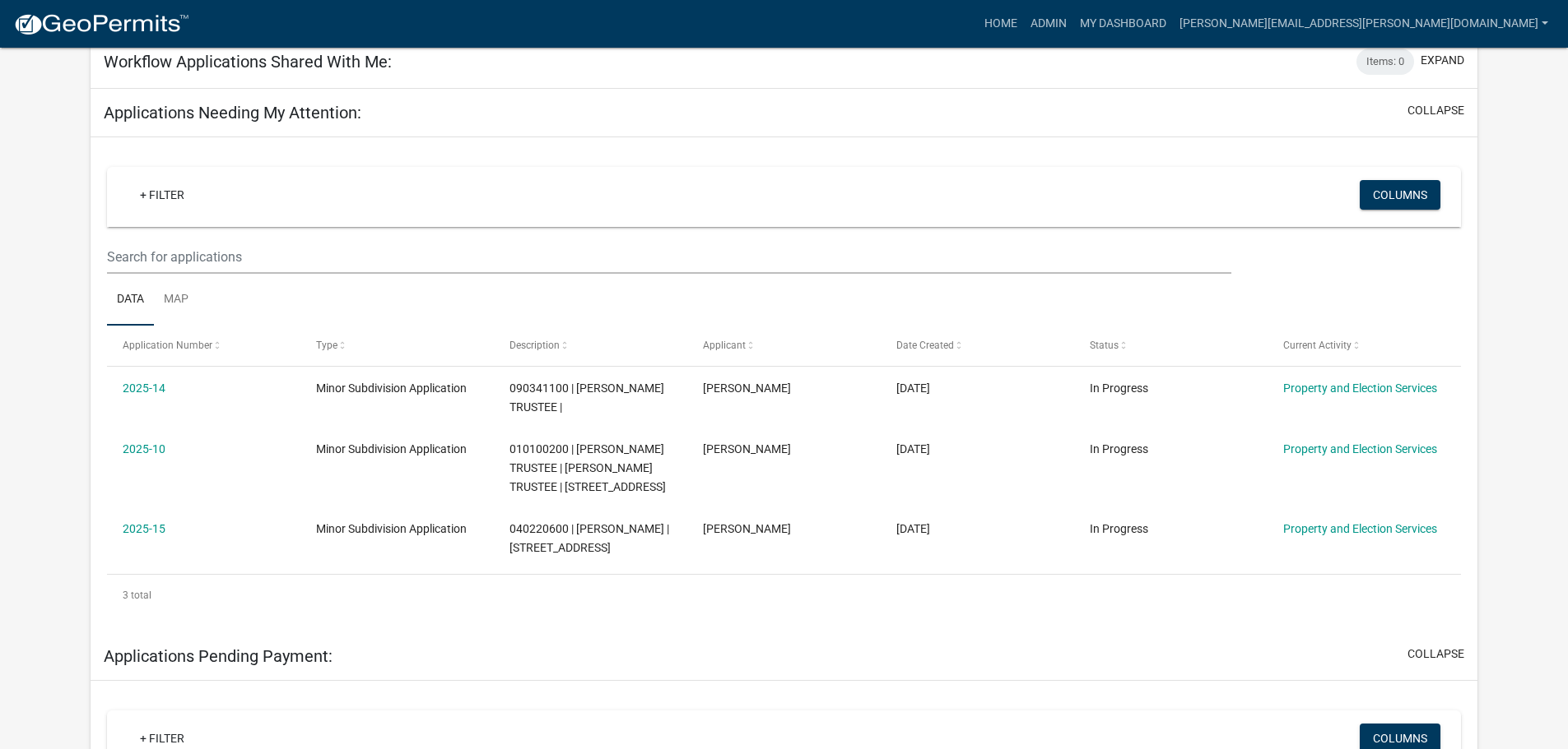
scroll to position [233, 0]
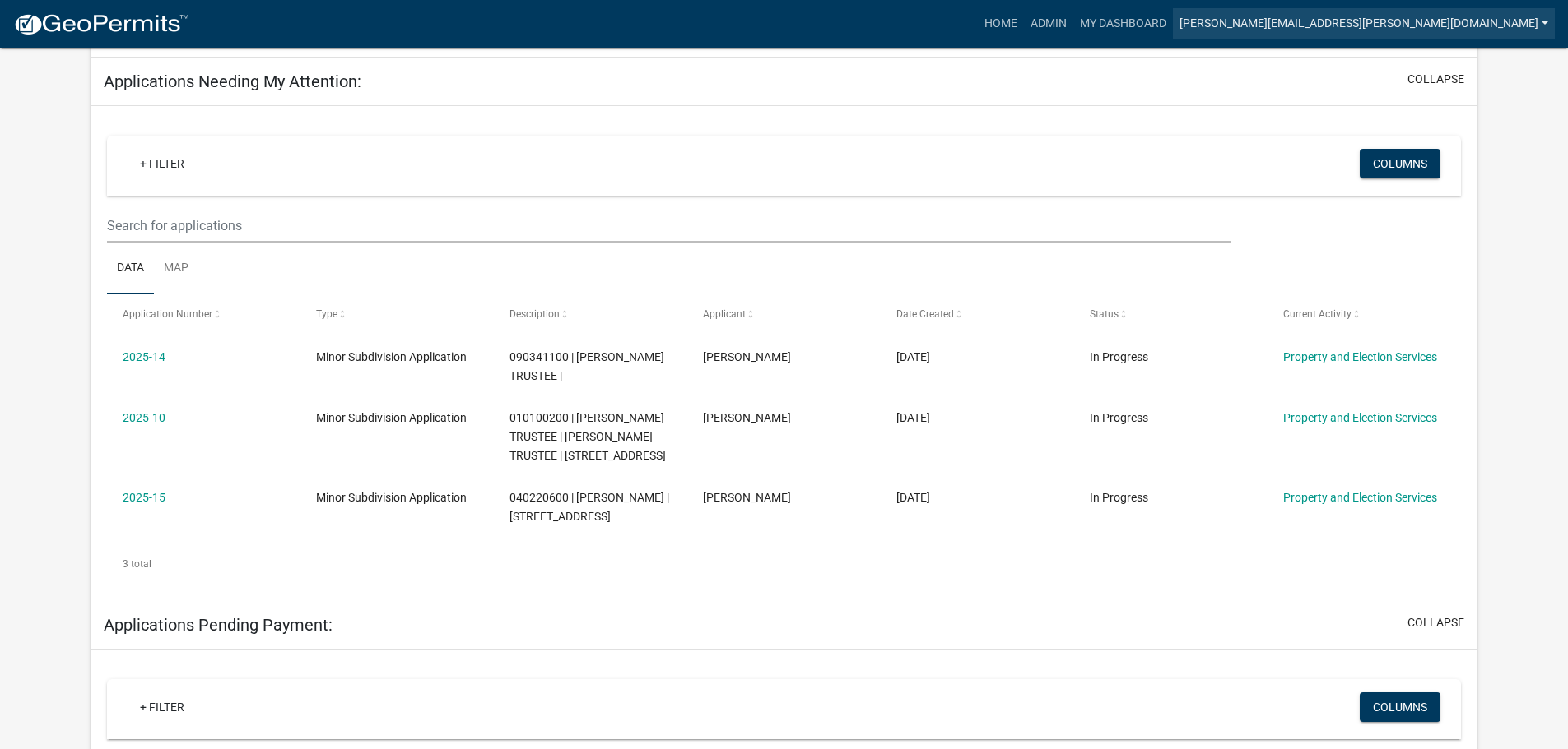
click at [1508, 24] on link "[PERSON_NAME][EMAIL_ADDRESS][PERSON_NAME][DOMAIN_NAME]" at bounding box center [1364, 24] width 381 height 31
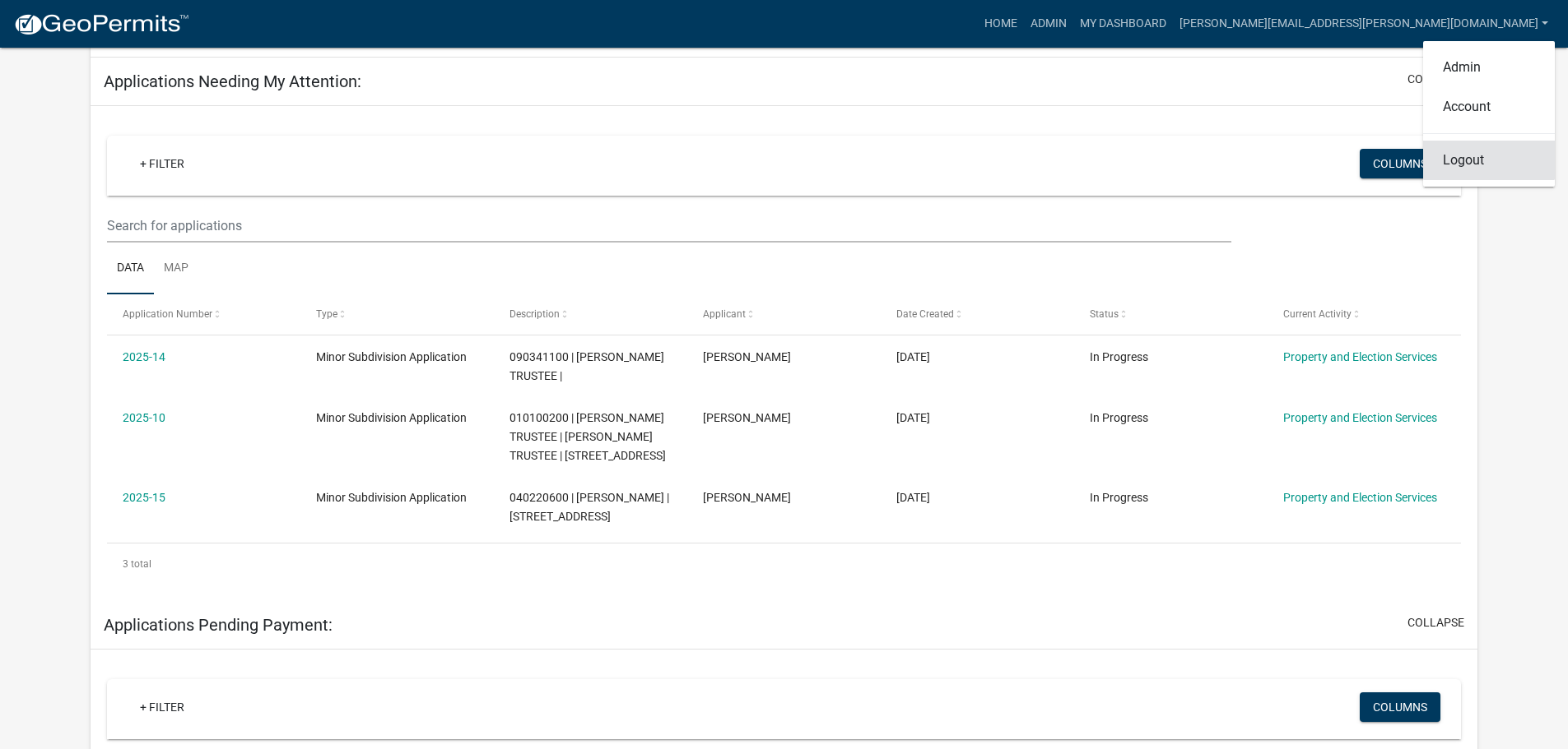
click at [1473, 158] on link "Logout" at bounding box center [1488, 160] width 132 height 39
